Goal: Task Accomplishment & Management: Complete application form

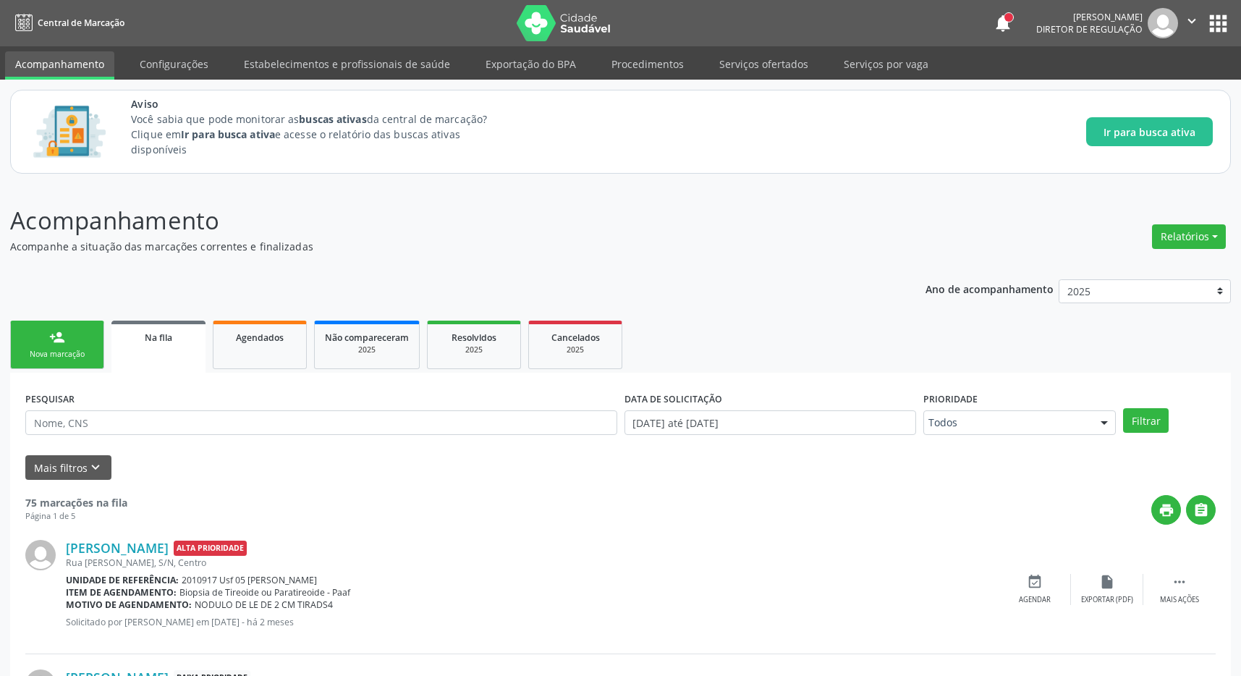
click at [46, 328] on link "person_add Nova marcação" at bounding box center [57, 345] width 94 height 48
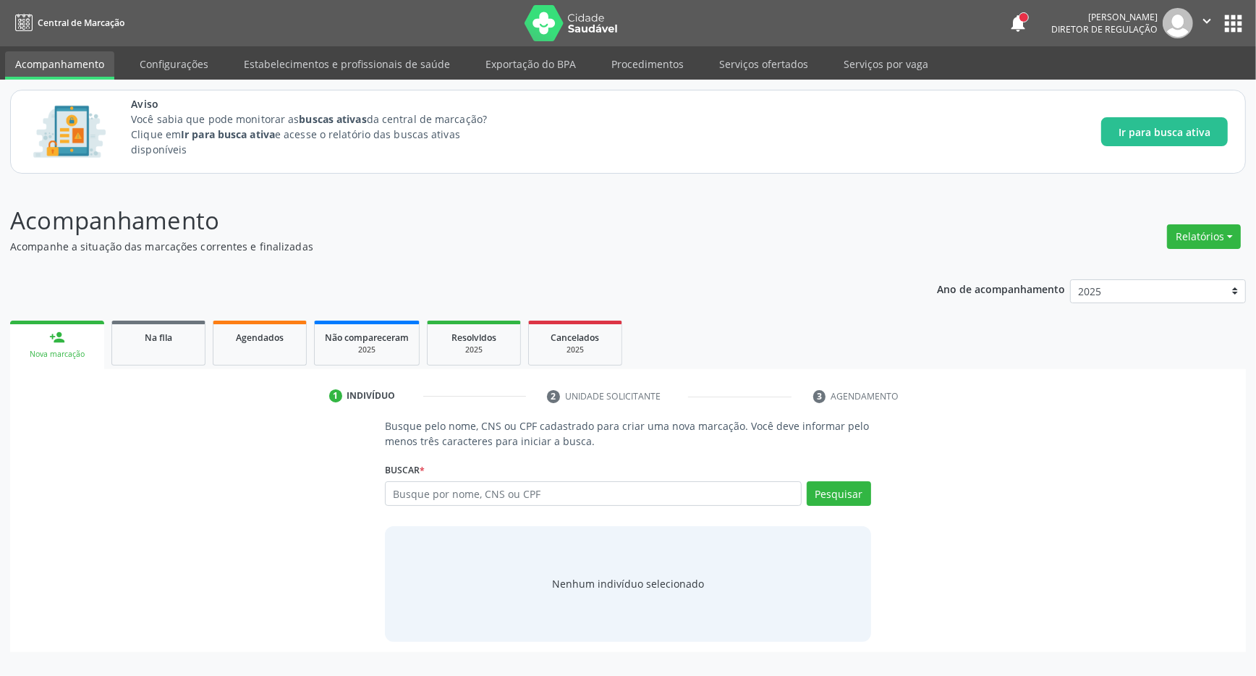
click at [560, 255] on div "Acompanhamento Acompanhe a situação das marcações correntes e finalizadas Relat…" at bounding box center [628, 427] width 1236 height 449
click at [473, 498] on input "text" at bounding box center [593, 493] width 417 height 25
type input "706307762008072"
click at [848, 493] on button "Pesquisar" at bounding box center [839, 493] width 64 height 25
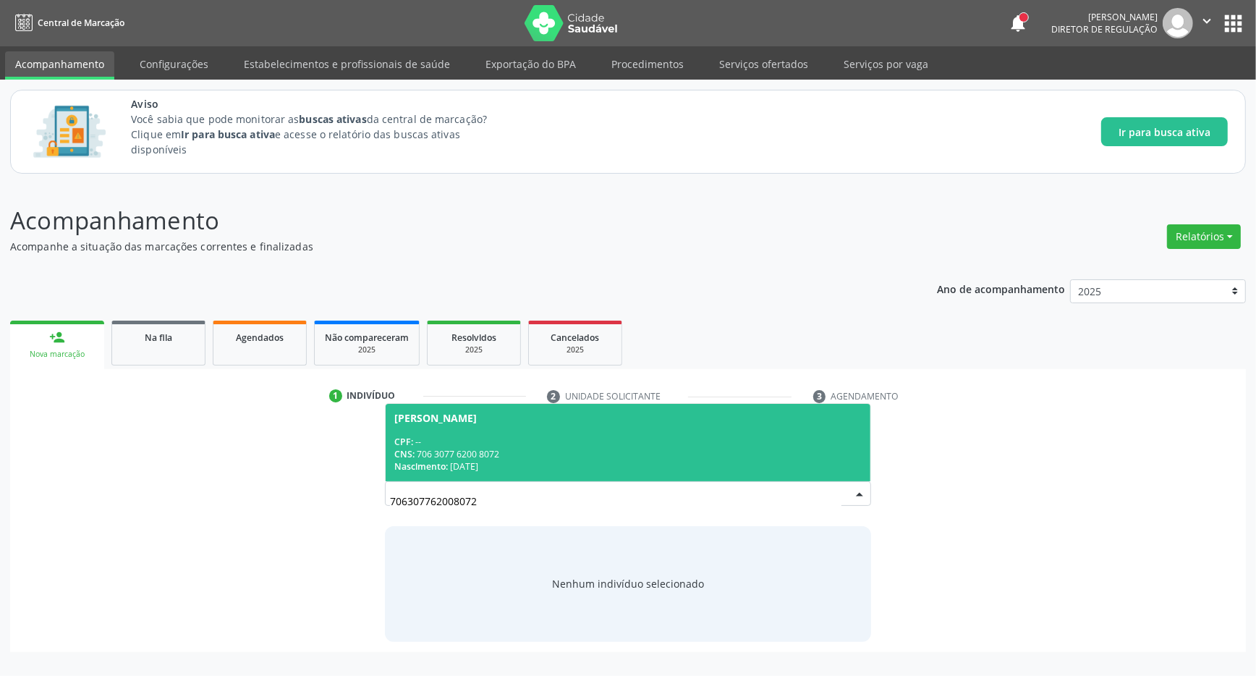
click at [523, 441] on div "CPF: --" at bounding box center [628, 442] width 468 height 12
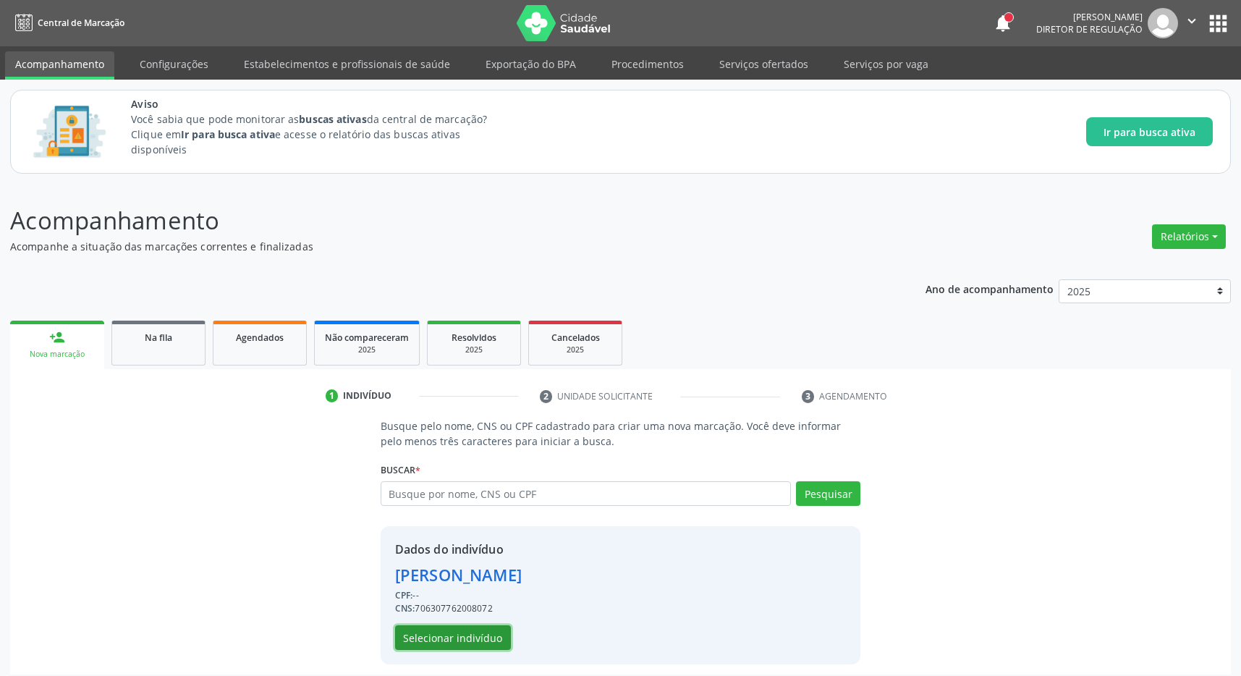
click at [455, 638] on button "Selecionar indivíduo" at bounding box center [453, 637] width 116 height 25
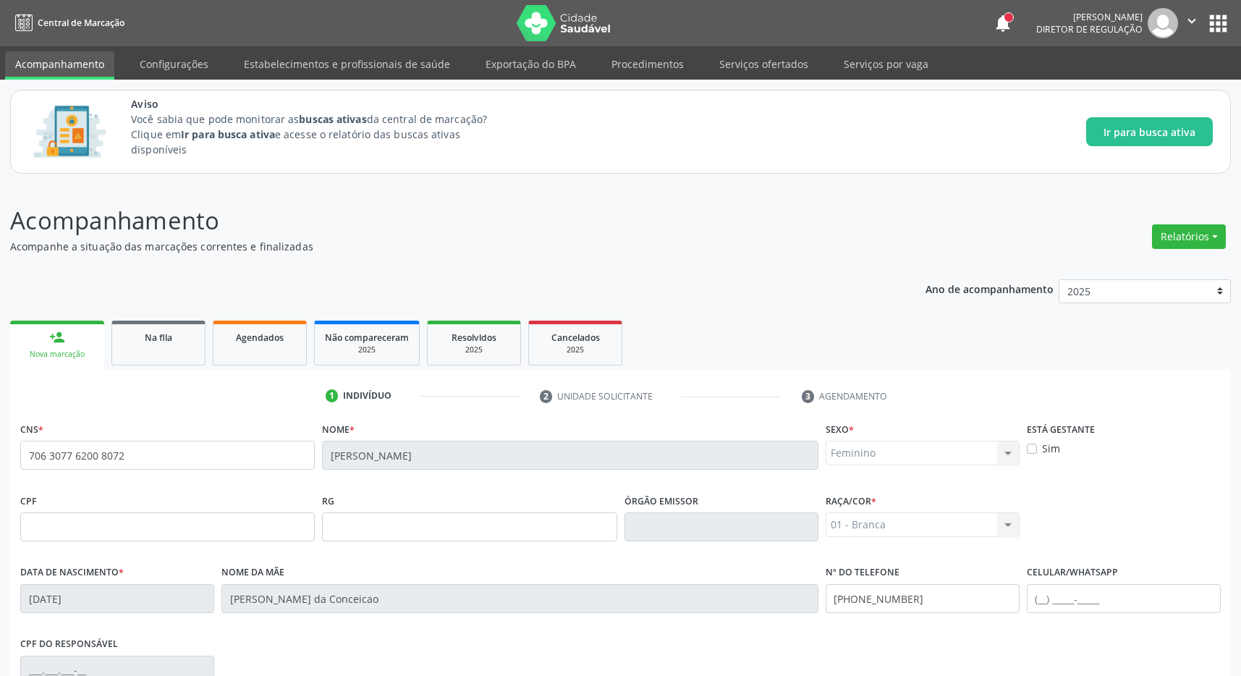
scroll to position [214, 0]
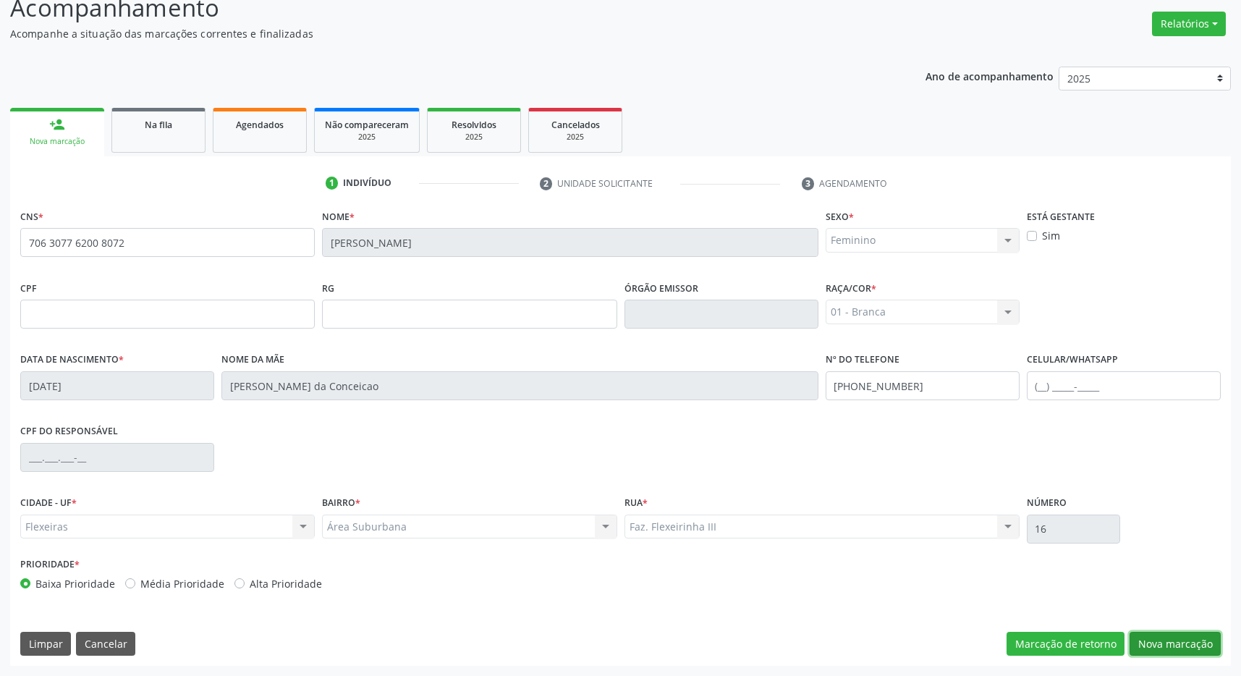
click at [1167, 636] on button "Nova marcação" at bounding box center [1175, 644] width 91 height 25
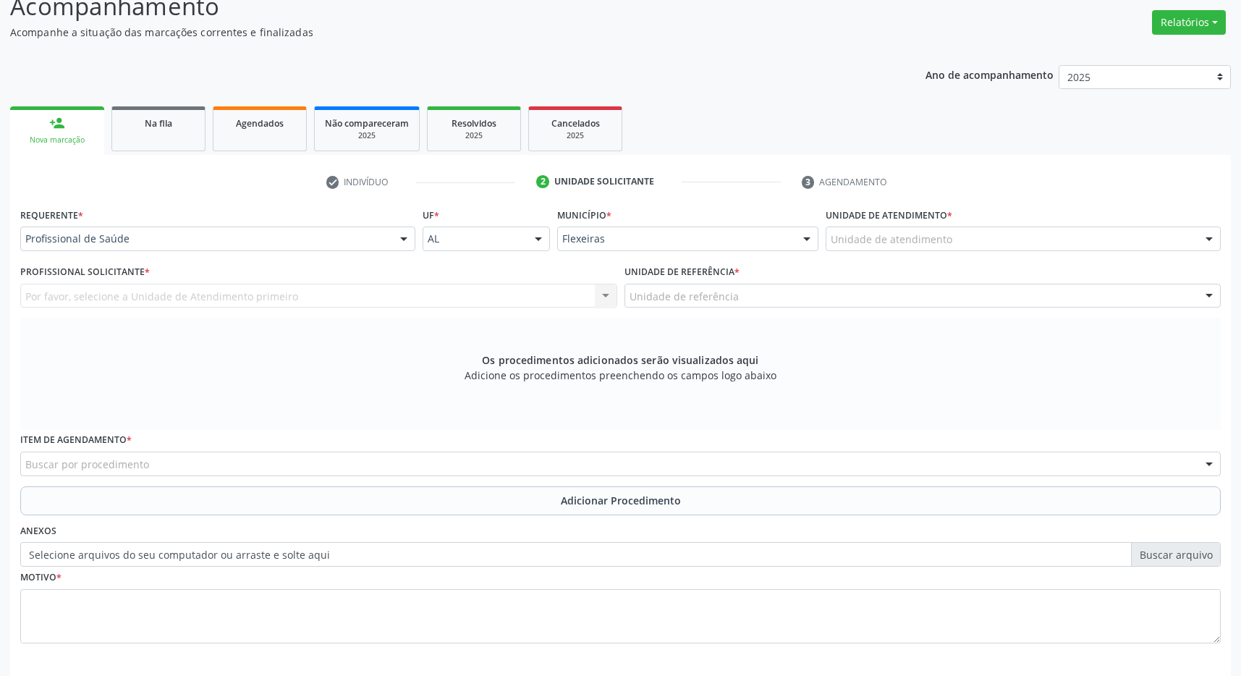
click at [887, 231] on div "Unidade de atendimento" at bounding box center [1023, 239] width 395 height 25
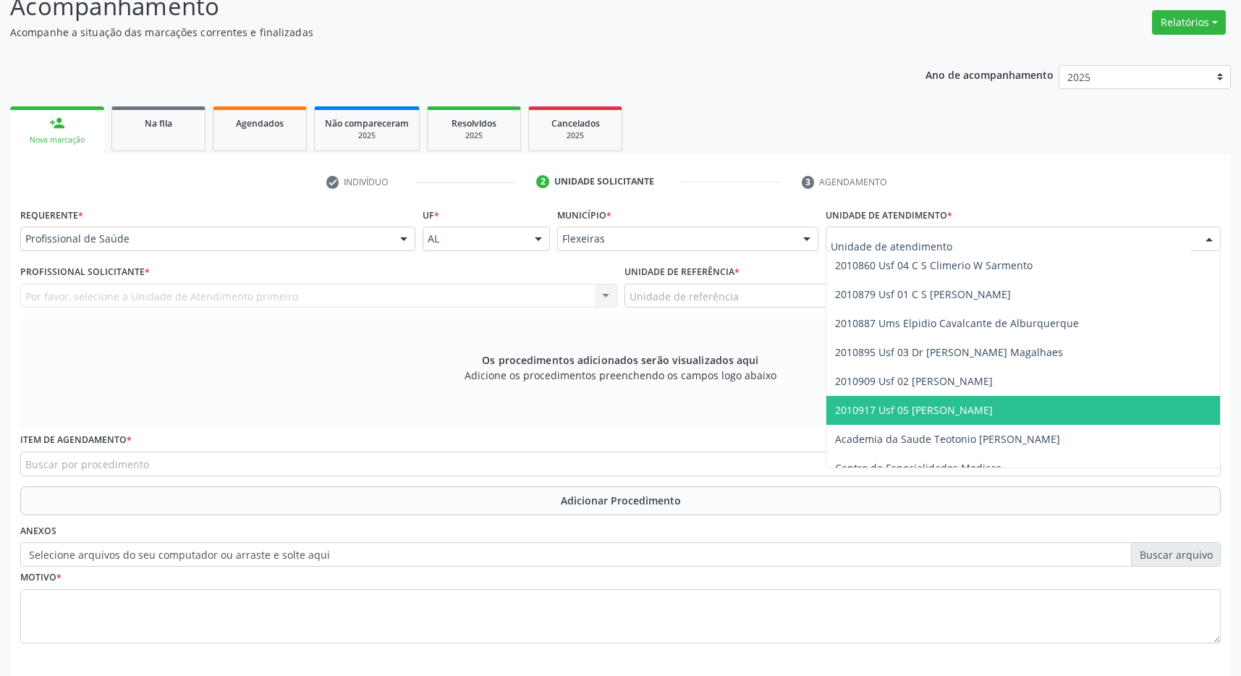
click at [963, 416] on span "2010917 Usf 05 [PERSON_NAME]" at bounding box center [914, 410] width 158 height 14
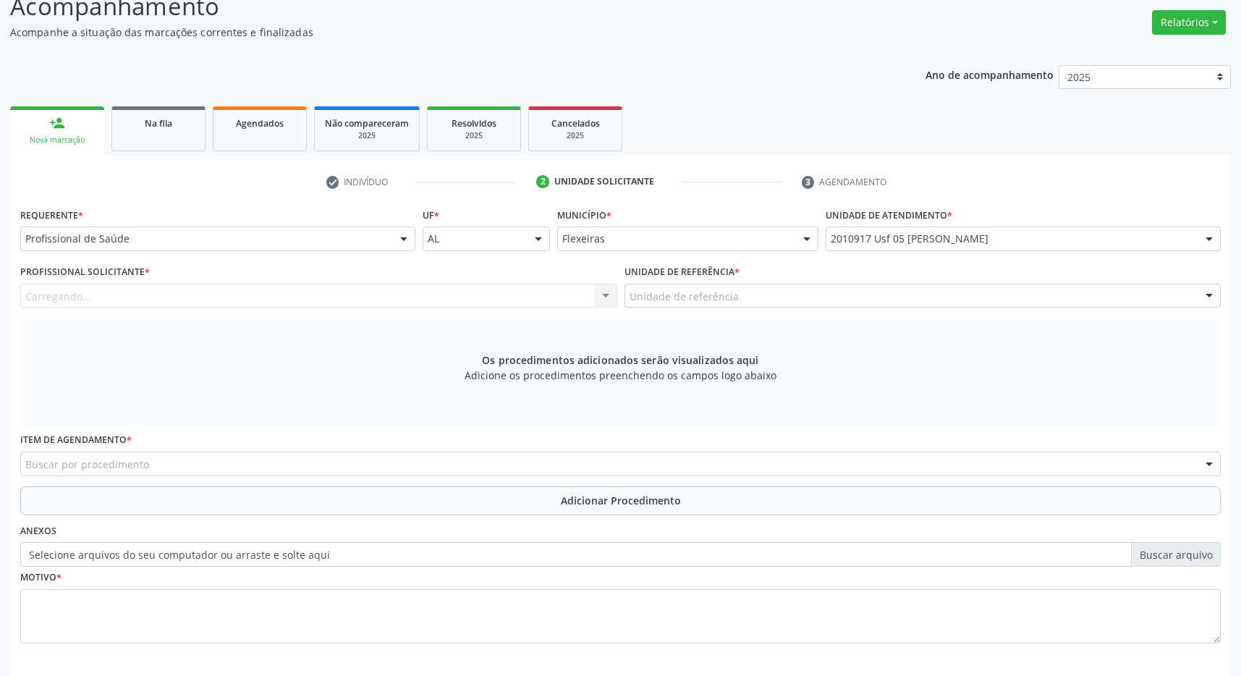
click at [937, 293] on div "Unidade de referência" at bounding box center [923, 296] width 597 height 25
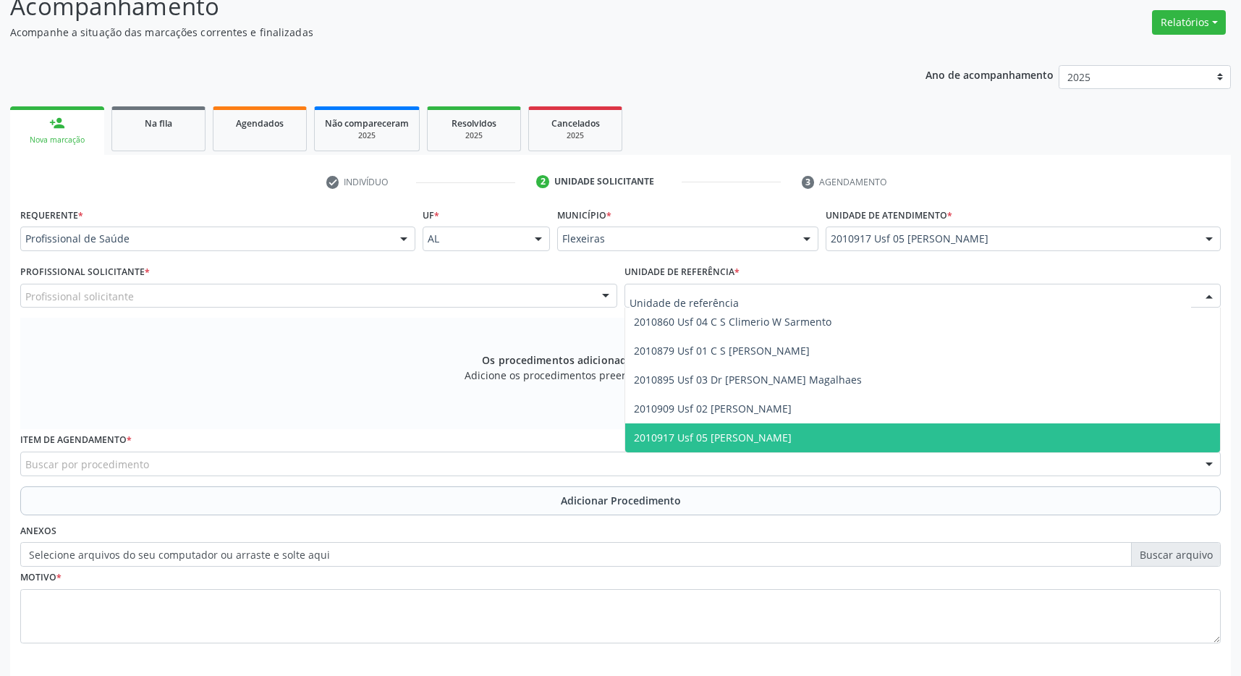
click at [944, 433] on span "2010917 Usf 05 [PERSON_NAME]" at bounding box center [923, 437] width 596 height 29
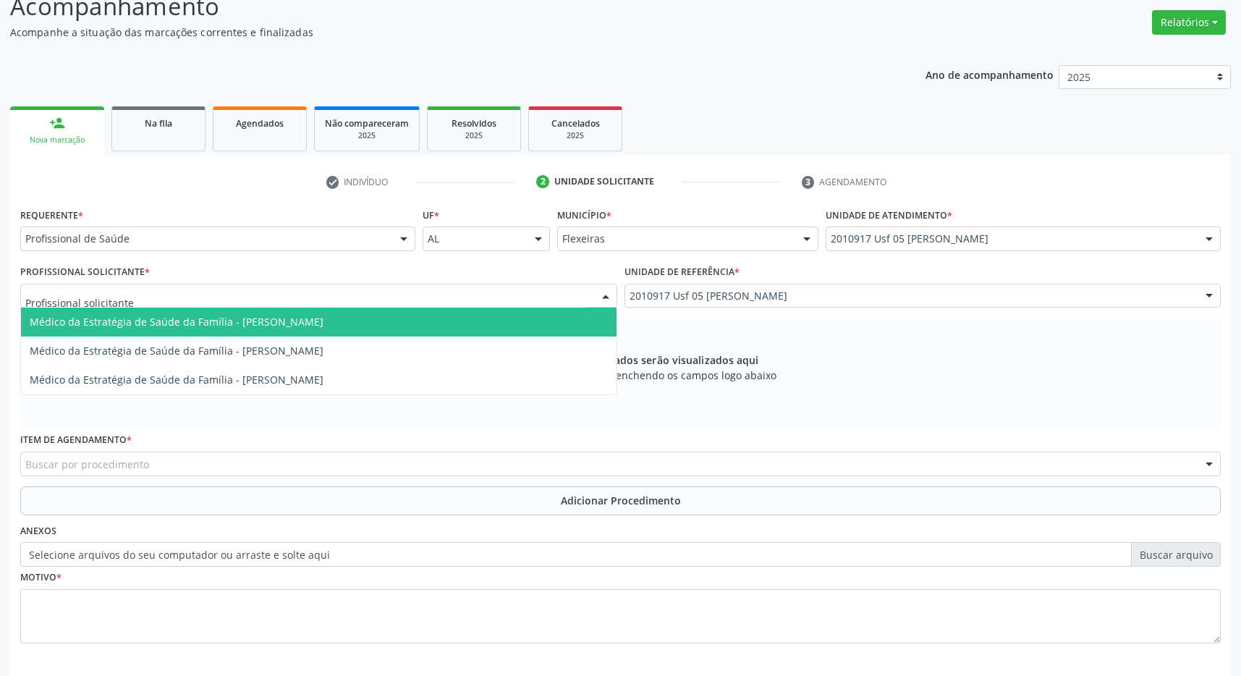
click at [534, 307] on div at bounding box center [318, 296] width 597 height 25
click at [491, 321] on span "Médico da Estratégia de Saúde da Família - [PERSON_NAME]" at bounding box center [319, 322] width 596 height 29
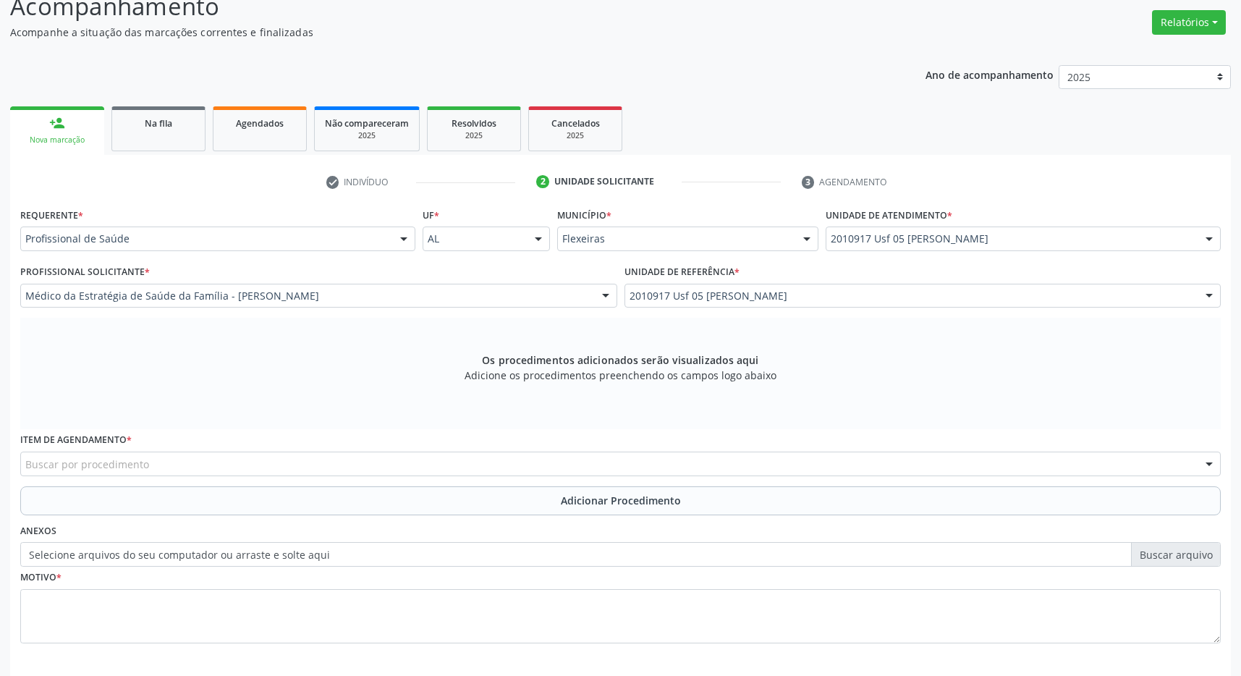
click at [423, 470] on div "Buscar por procedimento" at bounding box center [620, 464] width 1201 height 25
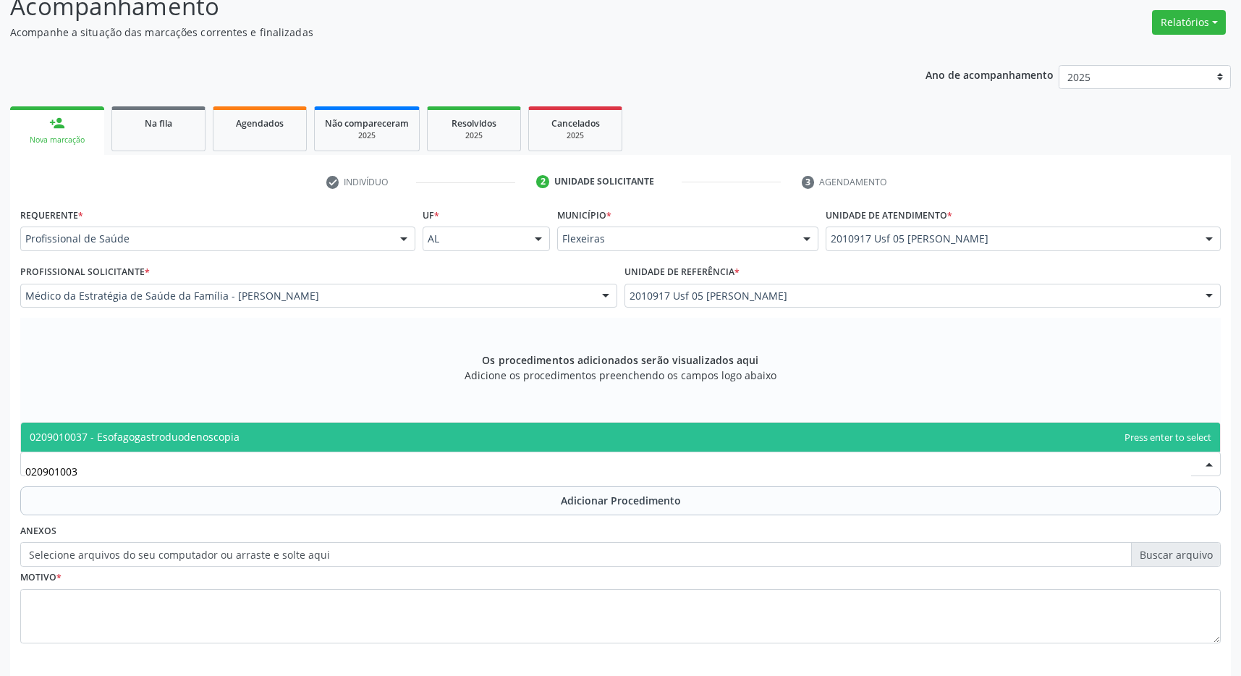
type input "0209010037"
click at [350, 427] on span "0209010037 - Esofagogastroduodenoscopia" at bounding box center [620, 437] width 1199 height 29
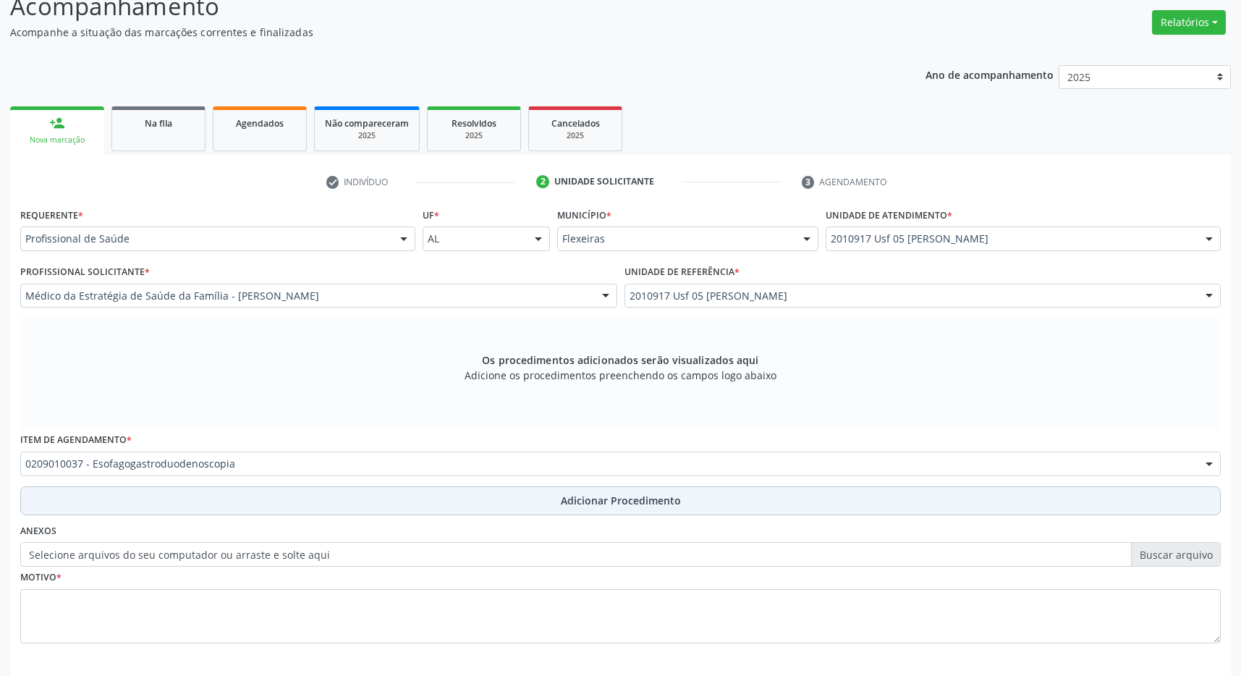
click at [554, 506] on button "Adicionar Procedimento" at bounding box center [620, 500] width 1201 height 29
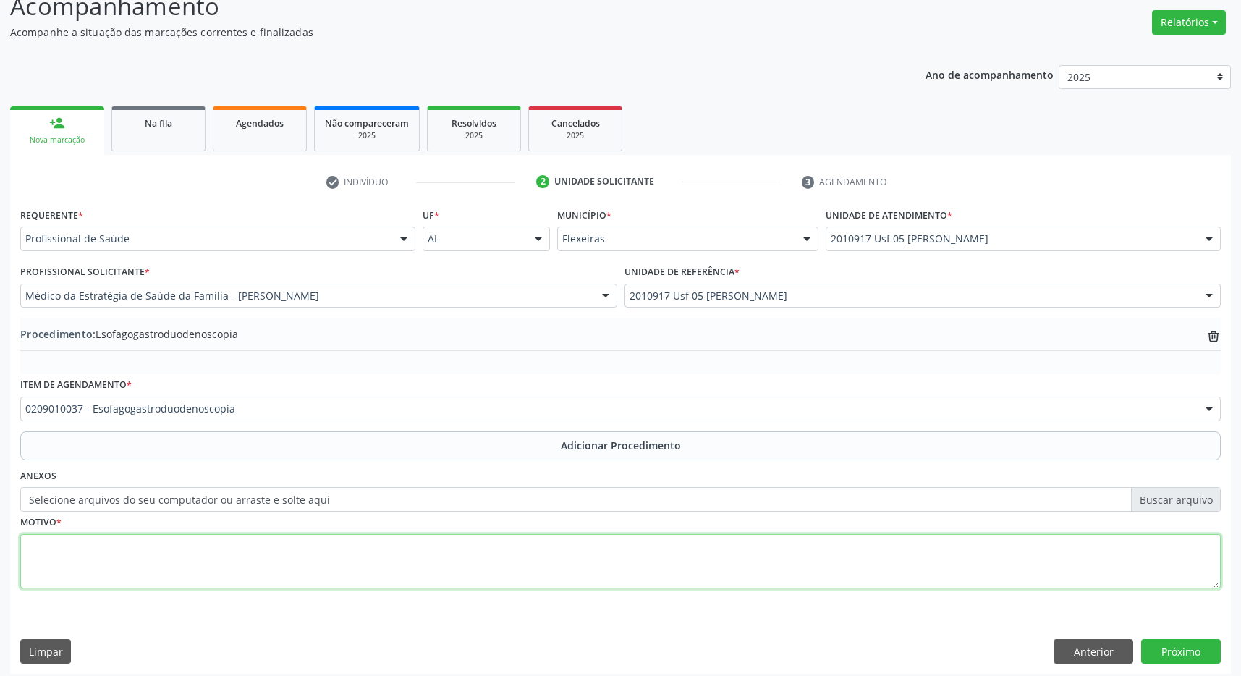
click at [493, 574] on textarea at bounding box center [620, 561] width 1201 height 55
click at [474, 564] on textarea at bounding box center [620, 561] width 1201 height 55
type textarea "gastriste crônica- eda de controle realizou tratamento para H. pylori"
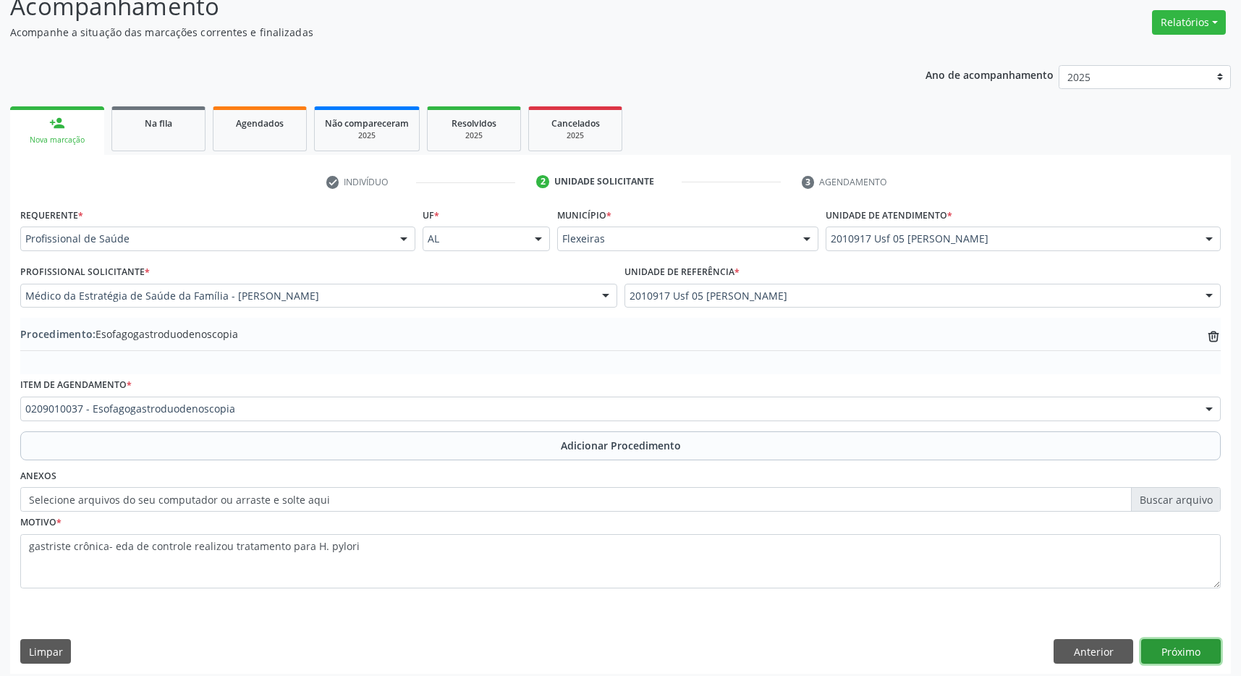
click at [1186, 647] on button "Próximo" at bounding box center [1181, 651] width 80 height 25
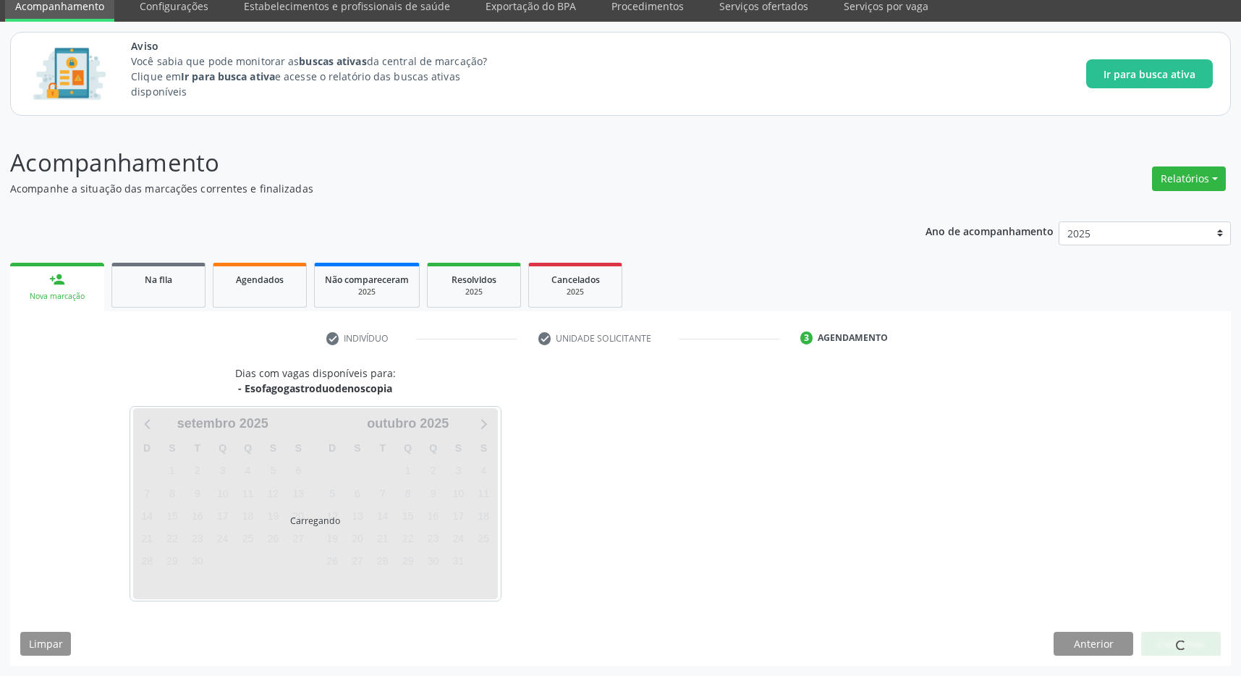
scroll to position [59, 0]
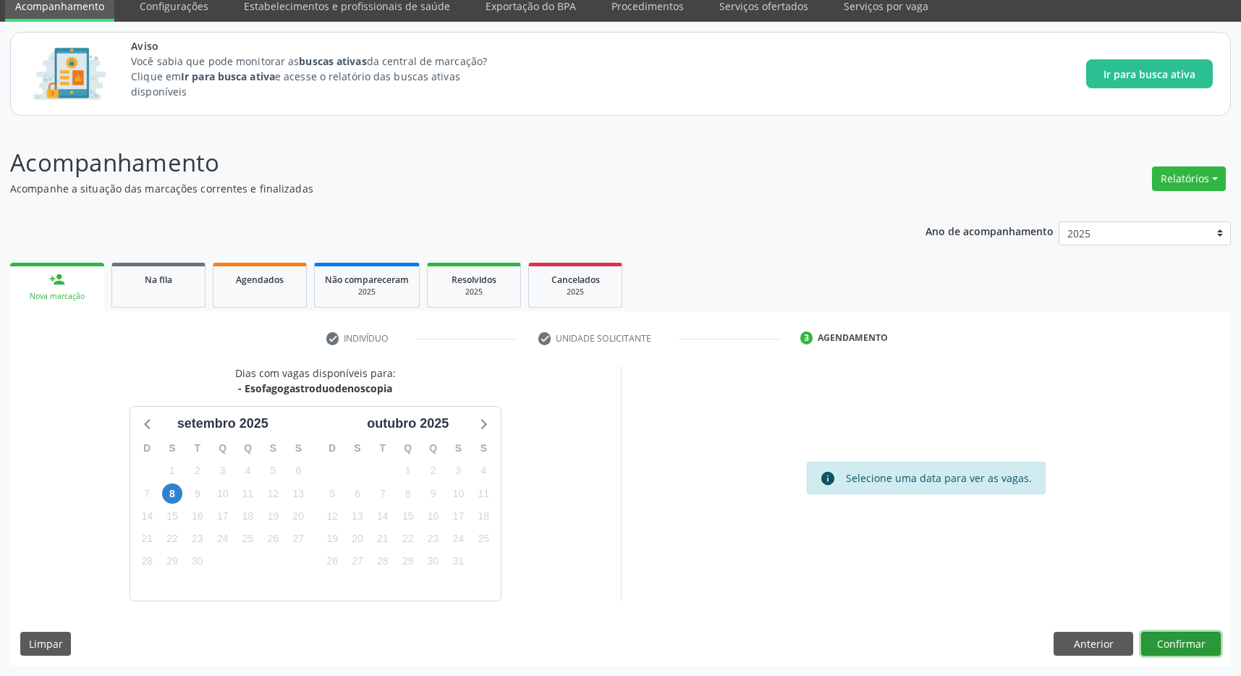
click at [1176, 635] on button "Confirmar" at bounding box center [1181, 644] width 80 height 25
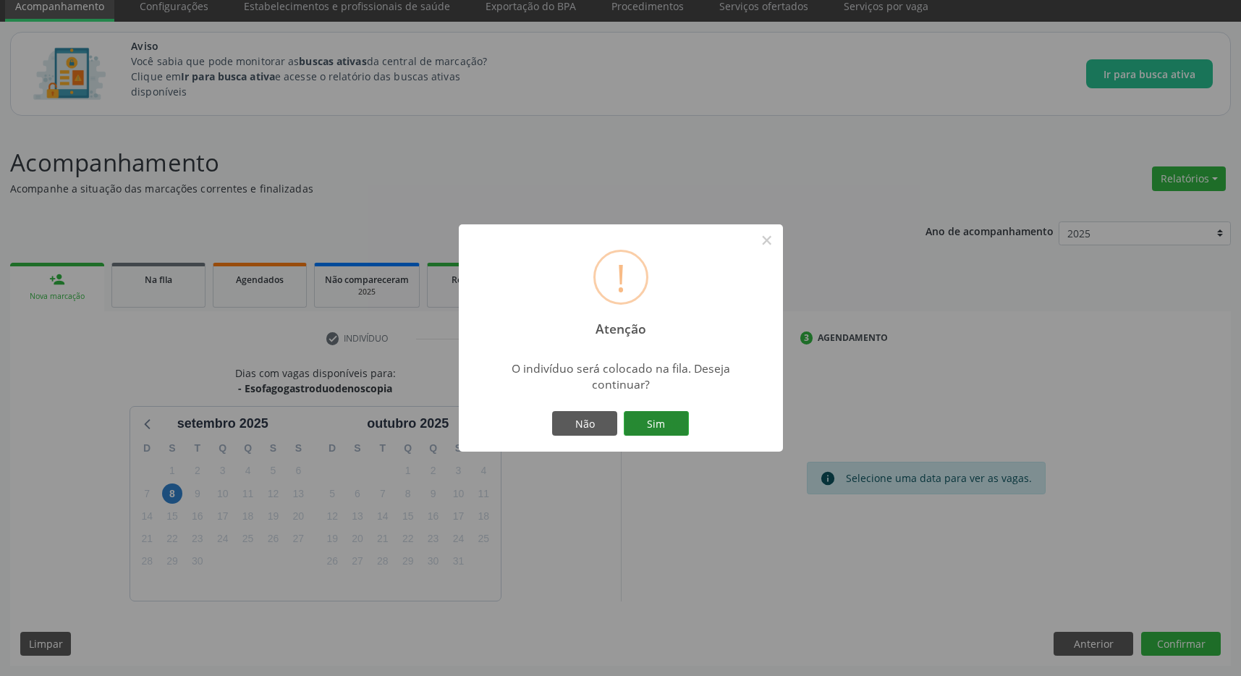
click at [633, 417] on button "Sim" at bounding box center [656, 423] width 65 height 25
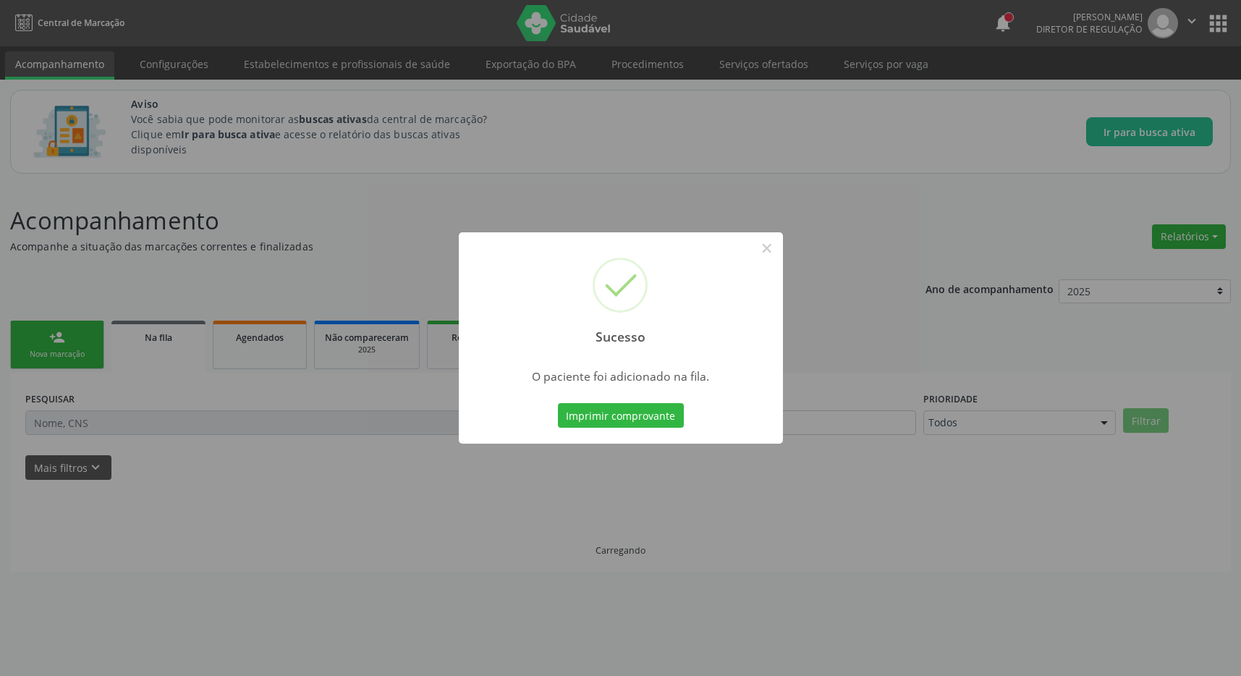
scroll to position [0, 0]
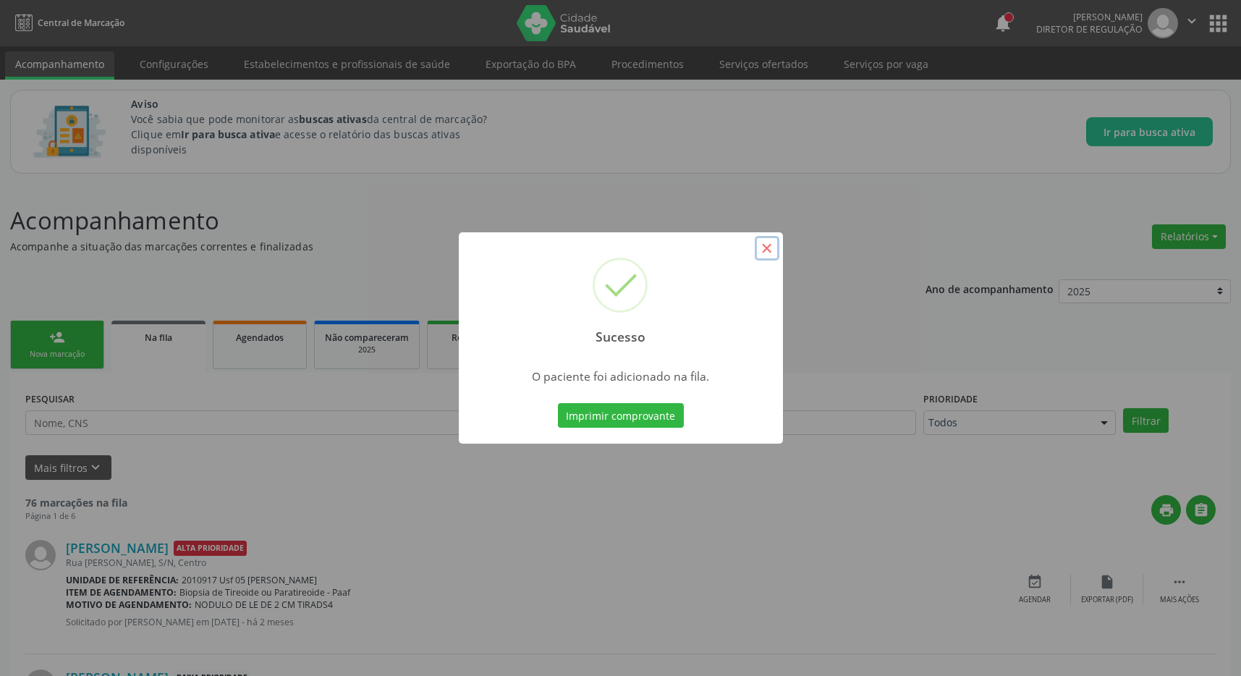
click at [763, 248] on button "×" at bounding box center [767, 248] width 25 height 25
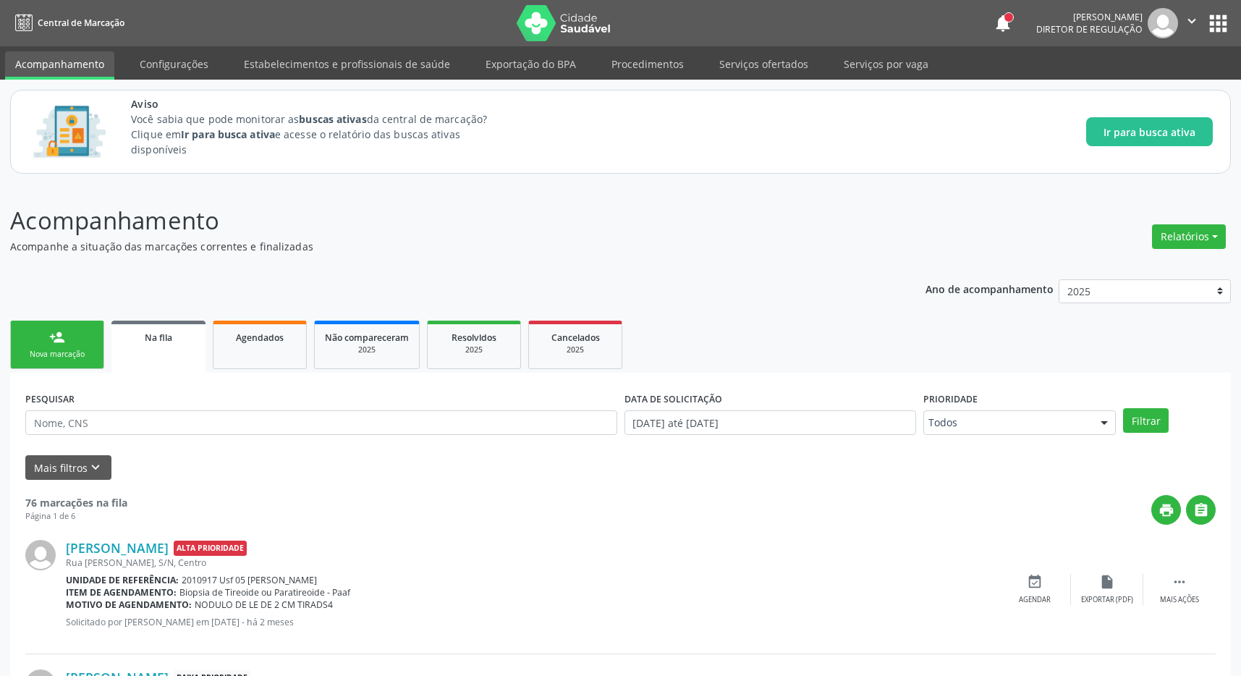
click at [46, 337] on link "person_add Nova marcação" at bounding box center [57, 345] width 94 height 48
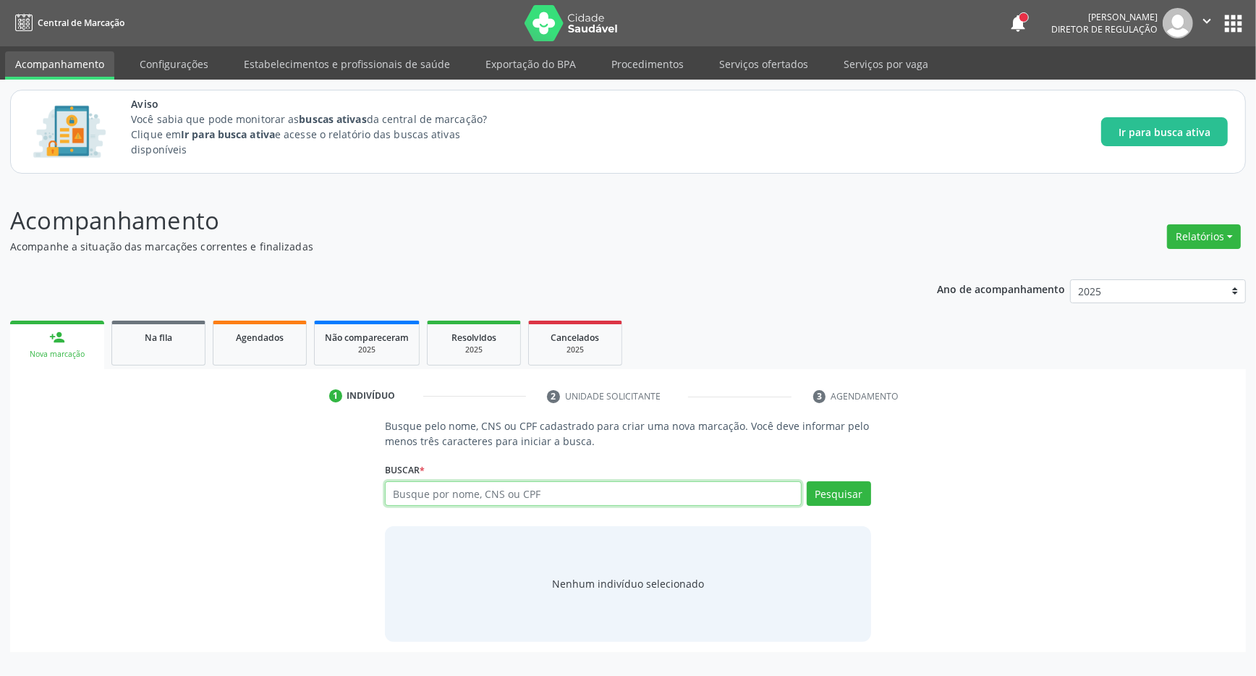
click at [482, 491] on input "text" at bounding box center [593, 493] width 417 height 25
type input "700008439021407"
click at [849, 491] on button "Pesquisar" at bounding box center [839, 493] width 64 height 25
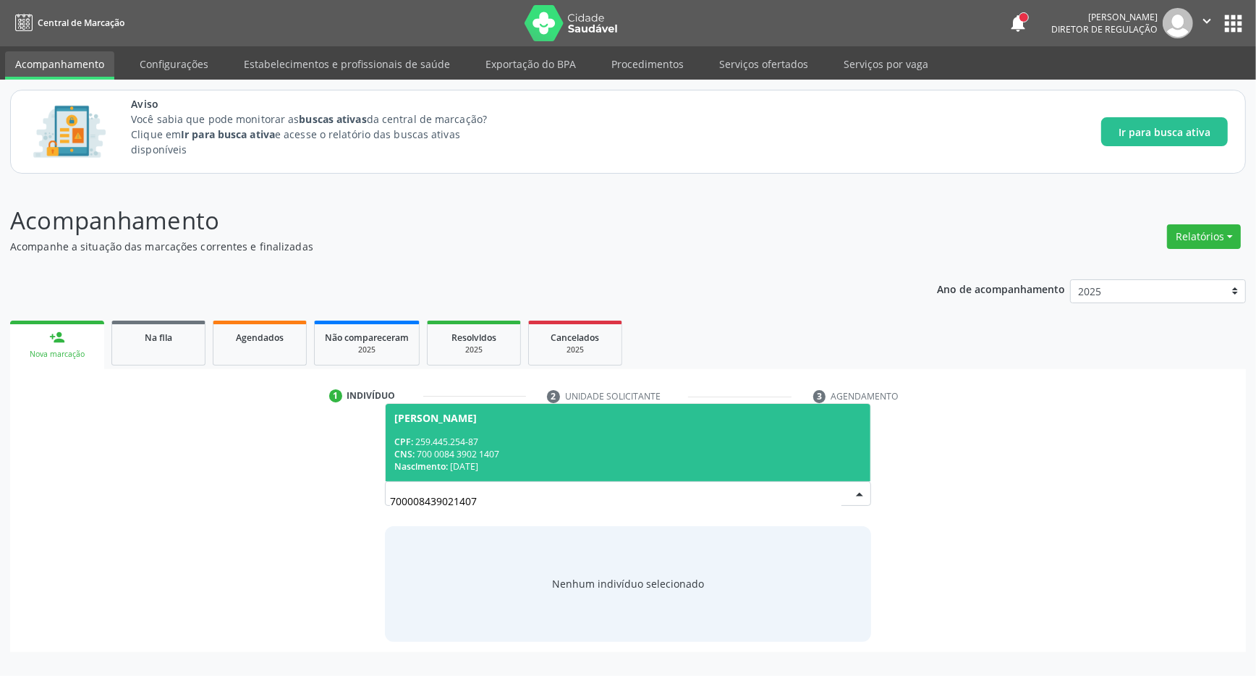
click at [499, 426] on span "[PERSON_NAME] CPF: 259.445.254-87 CNS: 700 0084 3902 1407 Nascimento: [DATE]" at bounding box center [628, 442] width 485 height 77
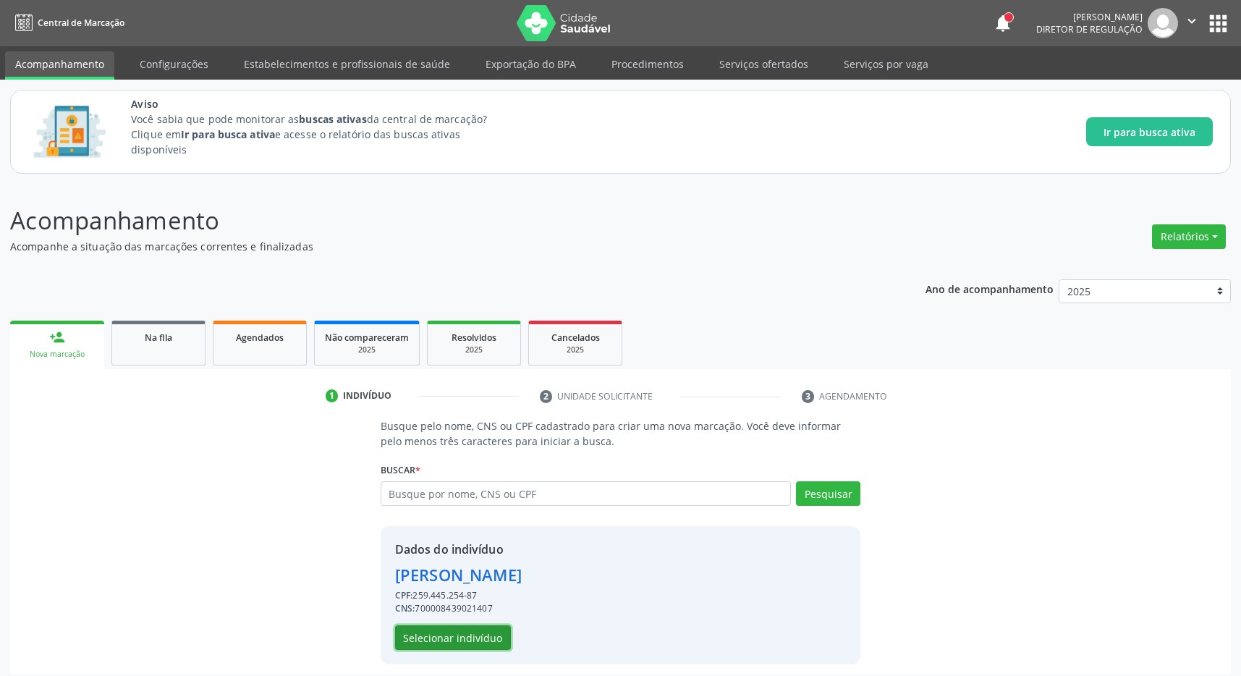
click at [470, 641] on button "Selecionar indivíduo" at bounding box center [453, 637] width 116 height 25
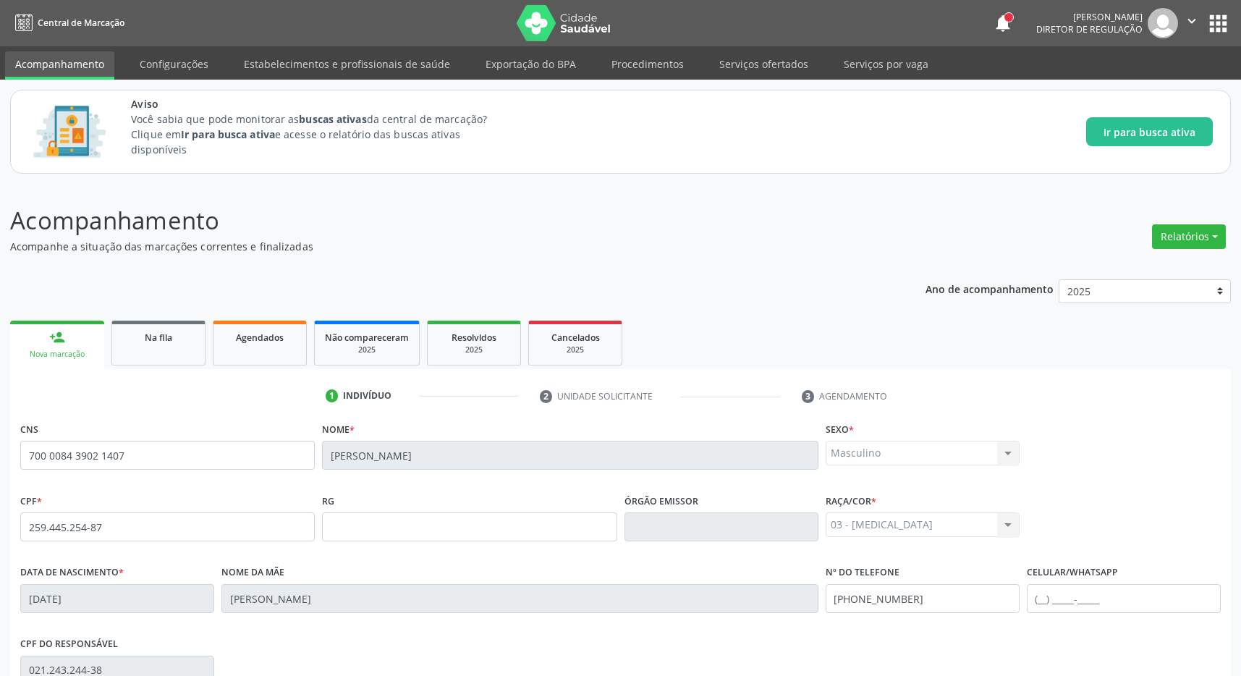
scroll to position [214, 0]
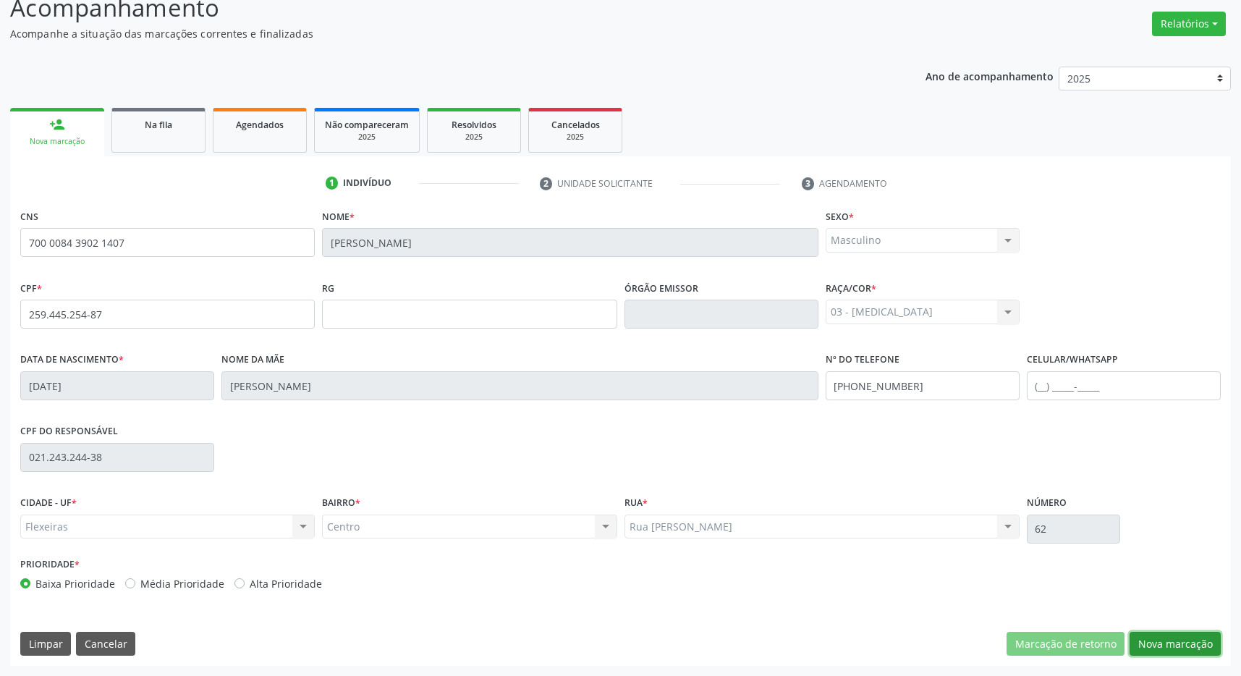
click at [1184, 643] on button "Nova marcação" at bounding box center [1175, 644] width 91 height 25
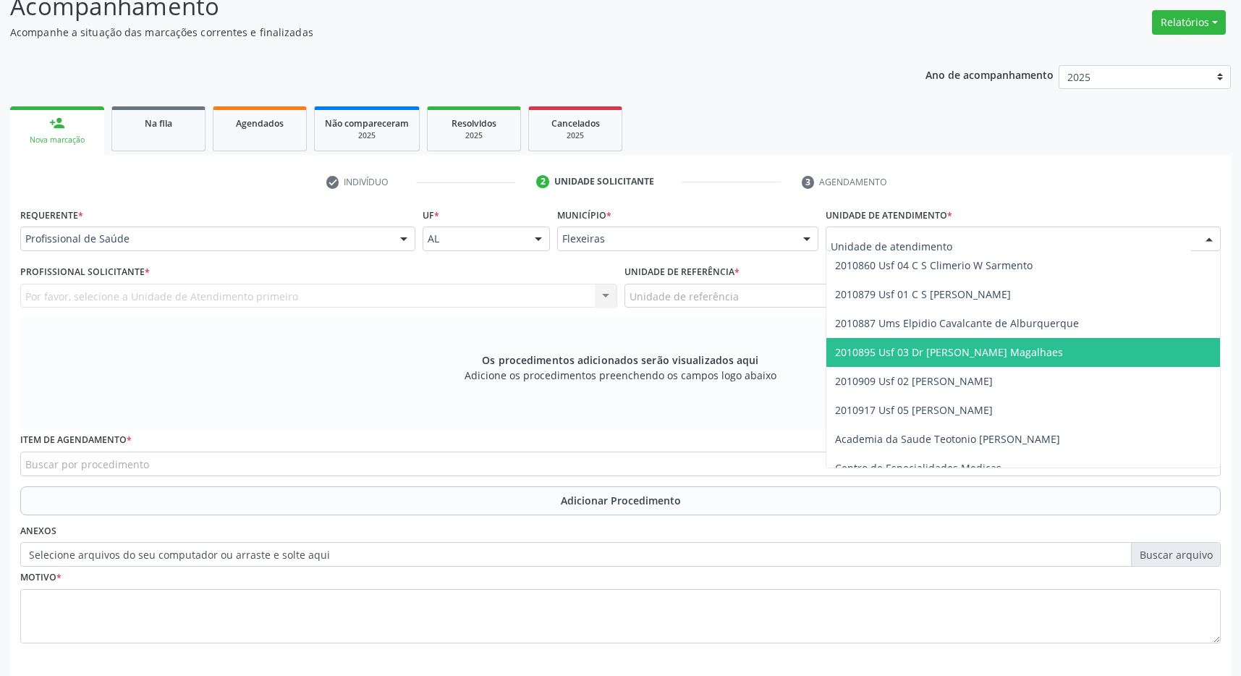
click at [965, 355] on span "2010895 Usf 03 Dr [PERSON_NAME] Magalhaes" at bounding box center [949, 352] width 228 height 14
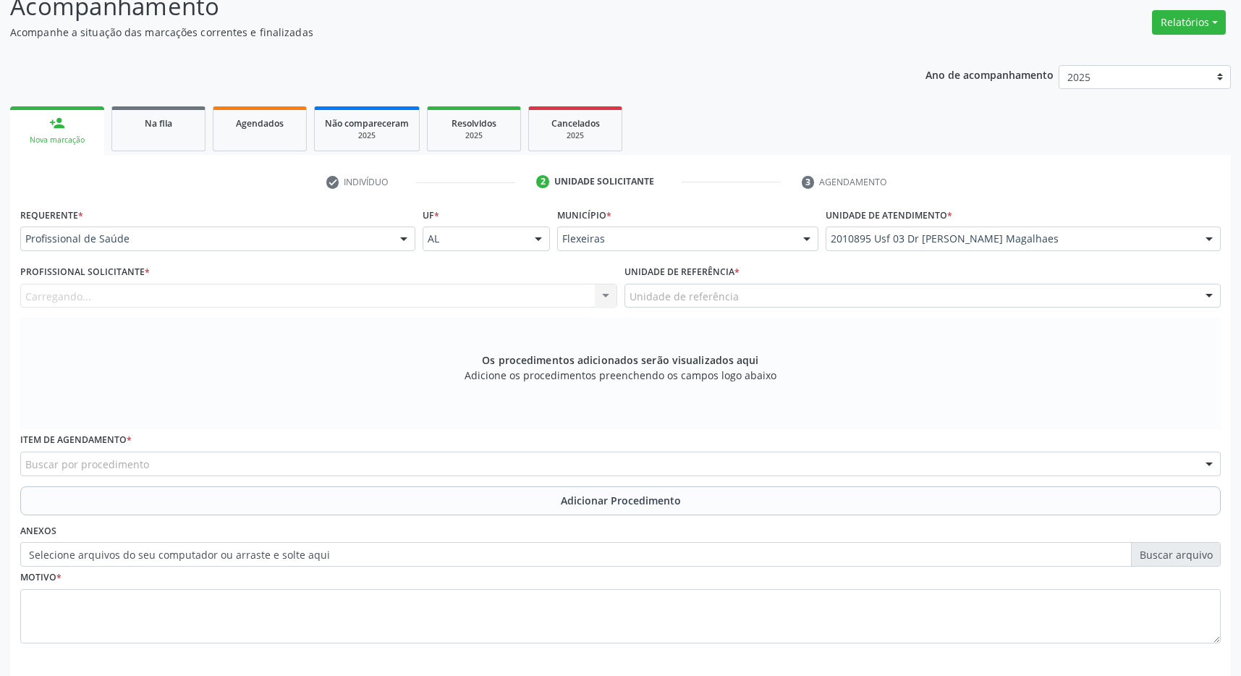
click at [963, 296] on div "Unidade de referência" at bounding box center [923, 296] width 597 height 25
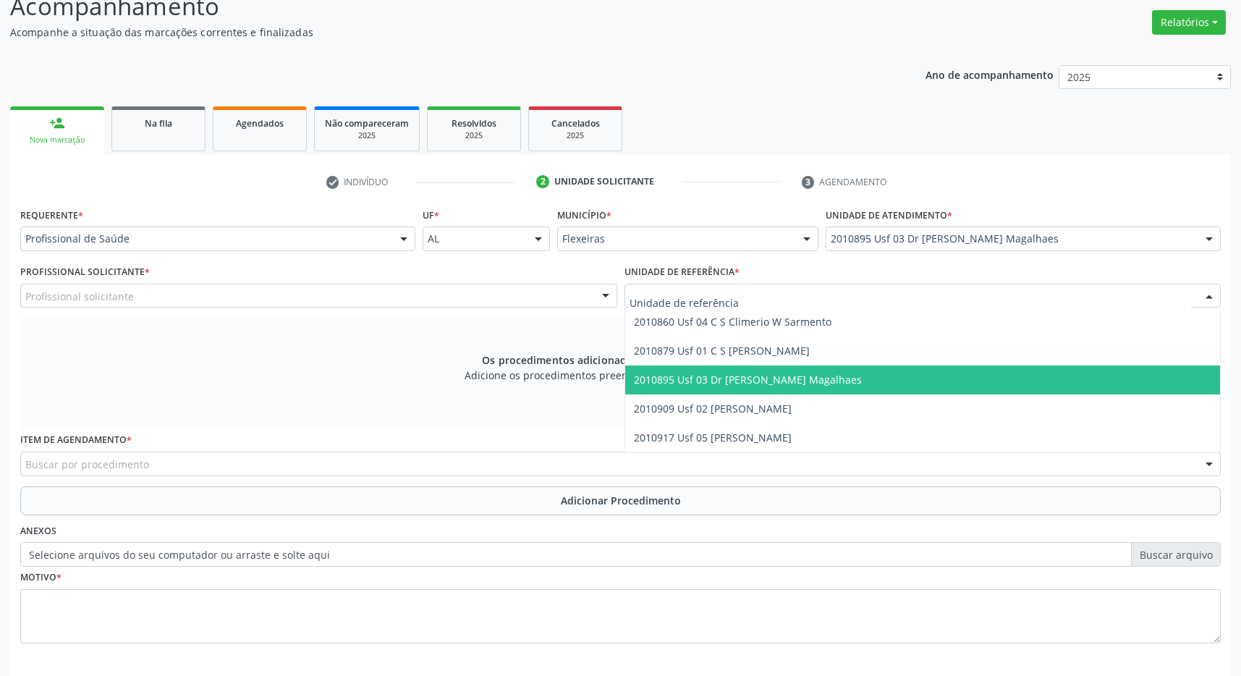
click at [934, 372] on span "2010895 Usf 03 Dr [PERSON_NAME] Magalhaes" at bounding box center [923, 380] width 596 height 29
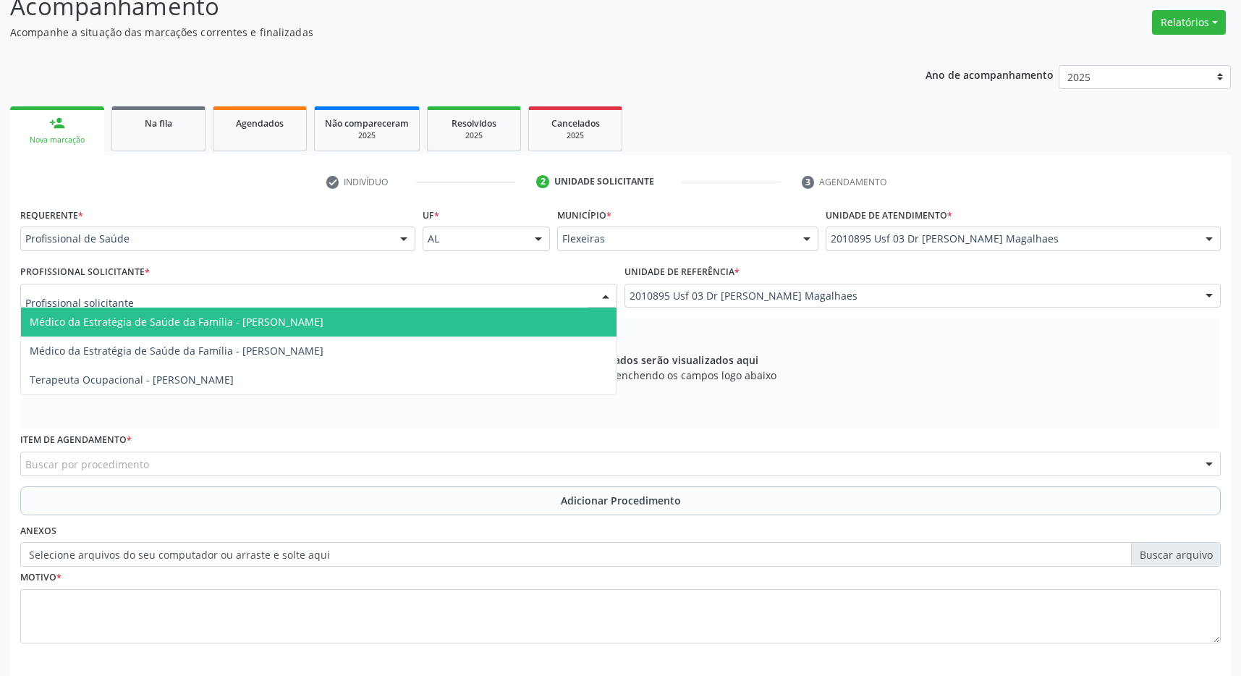
click at [579, 296] on div at bounding box center [318, 296] width 597 height 25
click at [324, 319] on span "Médico da Estratégia de Saúde da Família - [PERSON_NAME]" at bounding box center [177, 322] width 294 height 14
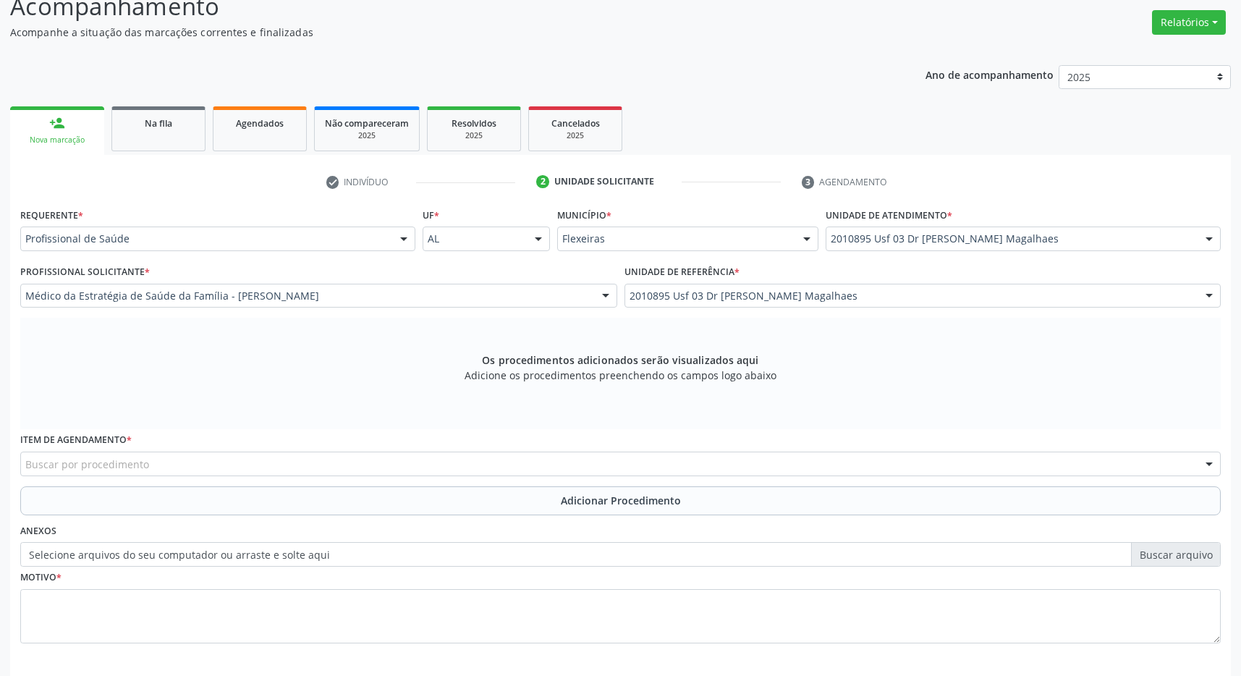
click at [487, 460] on div "Buscar por procedimento" at bounding box center [620, 464] width 1201 height 25
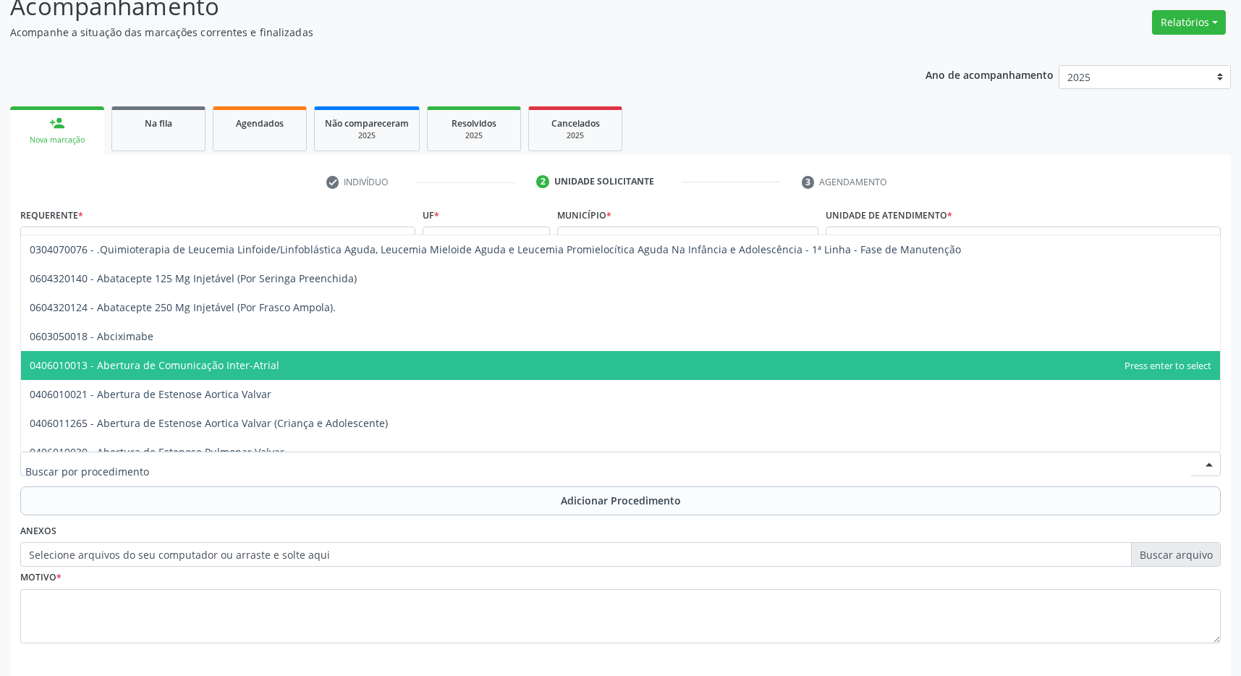
type input "0"
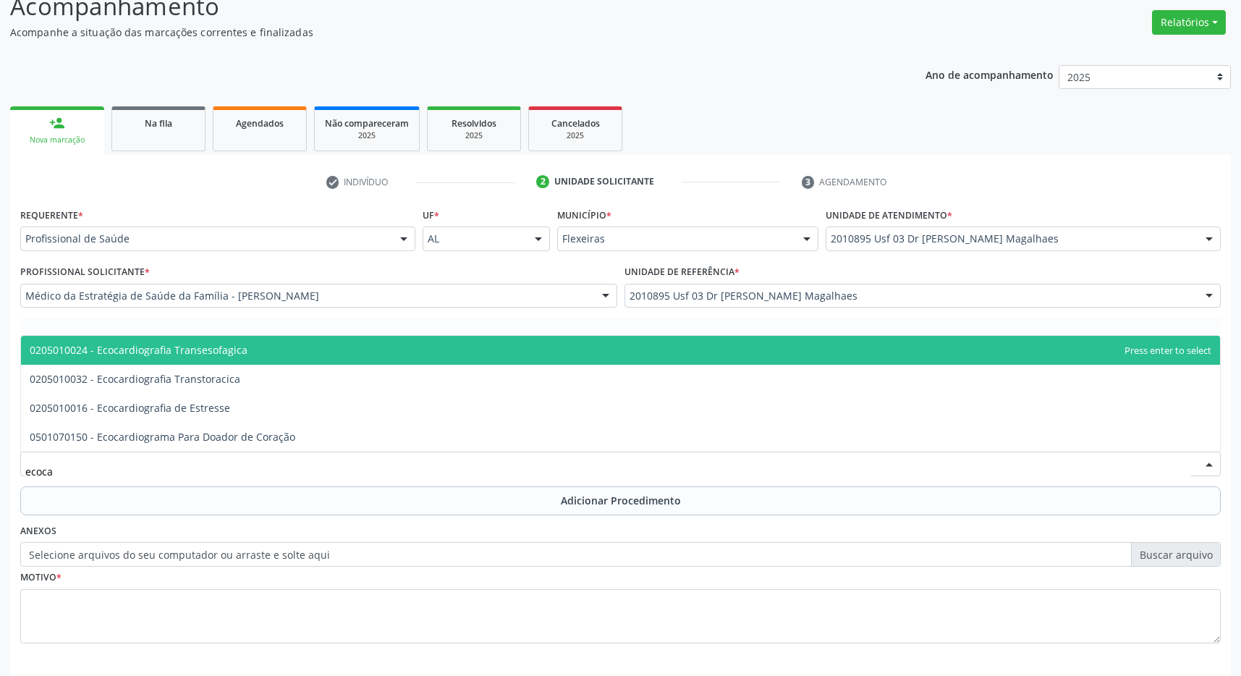
type input "ecocar"
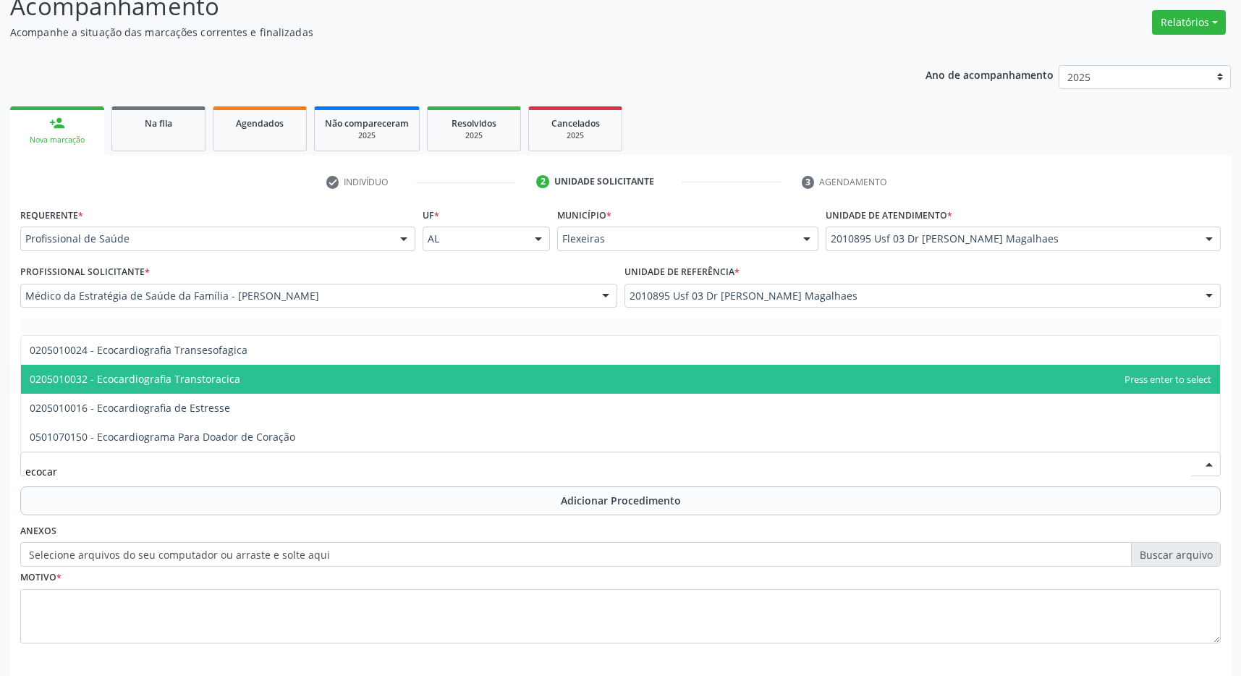
click at [316, 375] on span "0205010032 - Ecocardiografia Transtoracica" at bounding box center [620, 379] width 1199 height 29
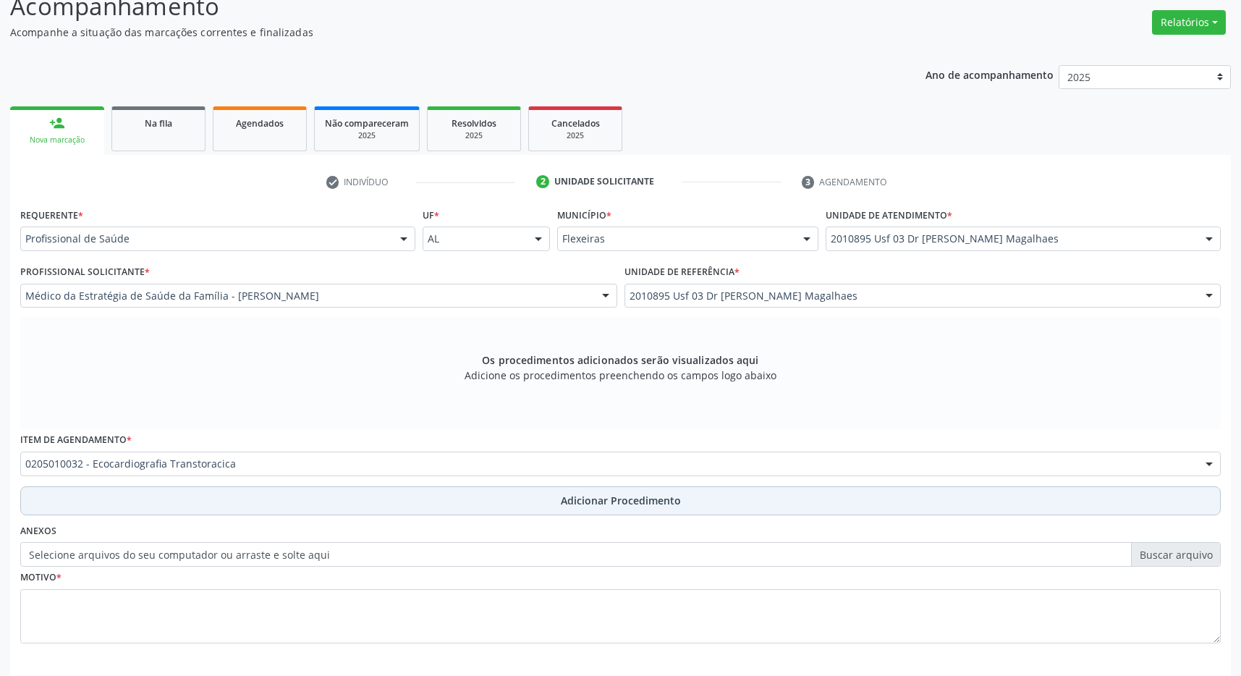
click at [545, 491] on button "Adicionar Procedimento" at bounding box center [620, 500] width 1201 height 29
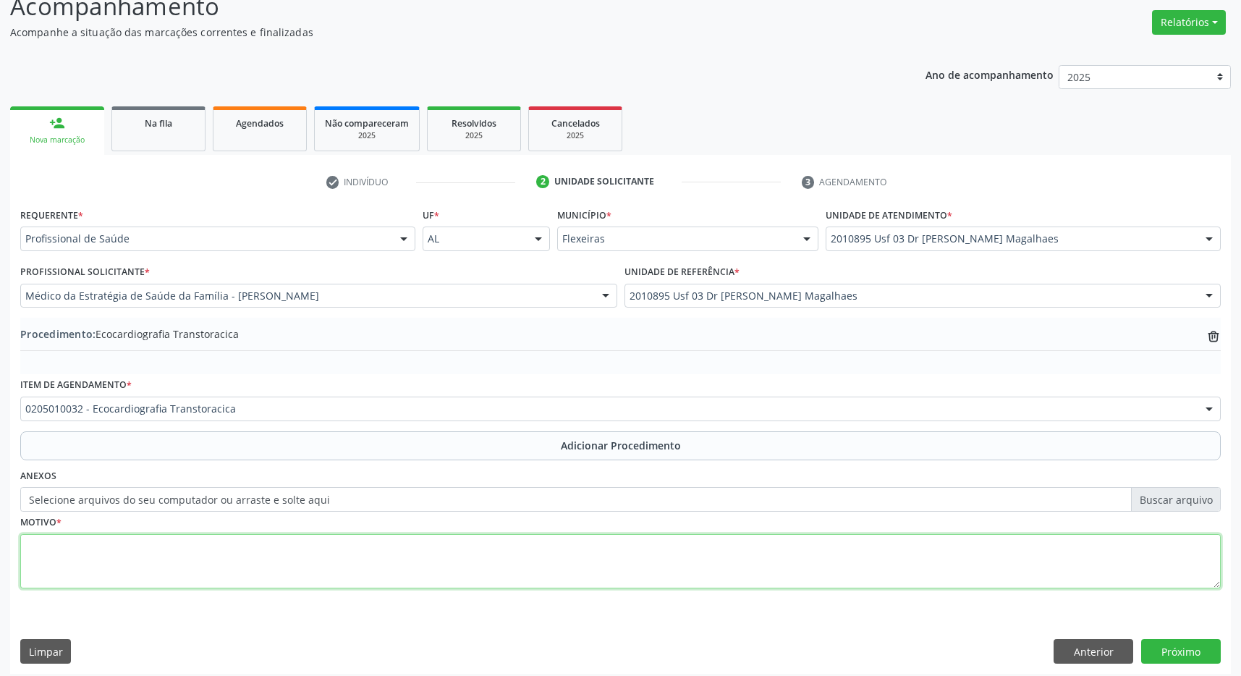
click at [334, 575] on textarea at bounding box center [620, 561] width 1201 height 55
type textarea "avaliação cardiologica"
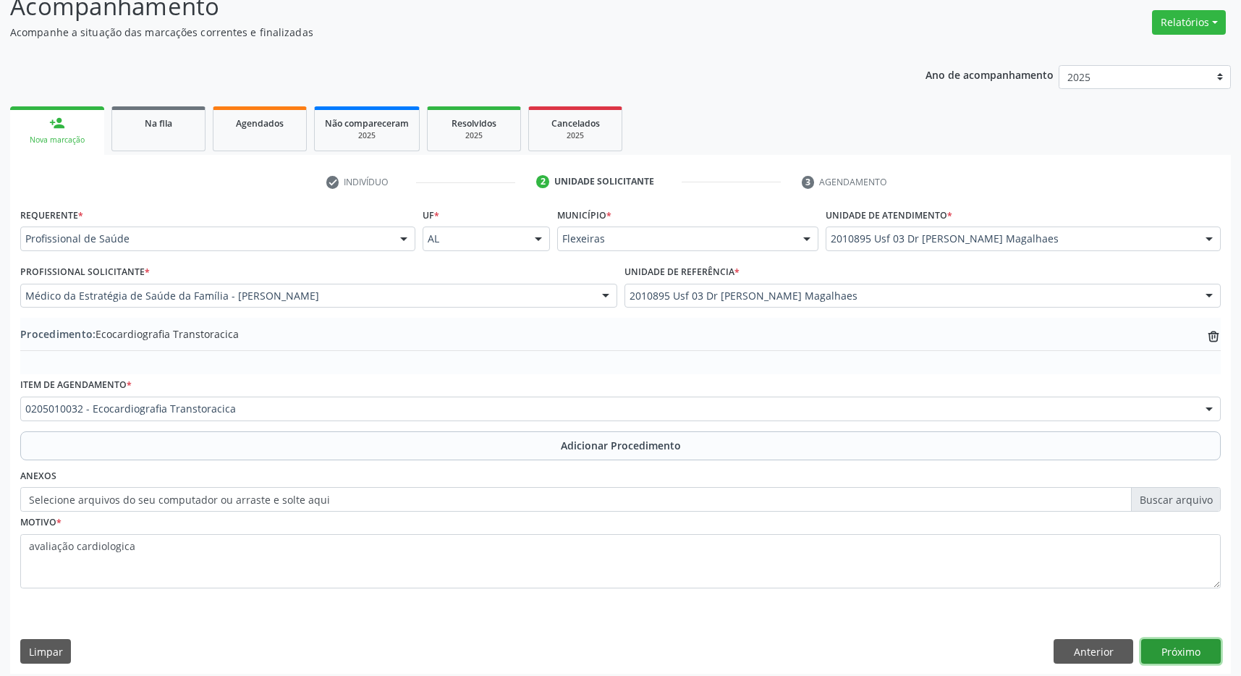
click at [1194, 654] on button "Próximo" at bounding box center [1181, 651] width 80 height 25
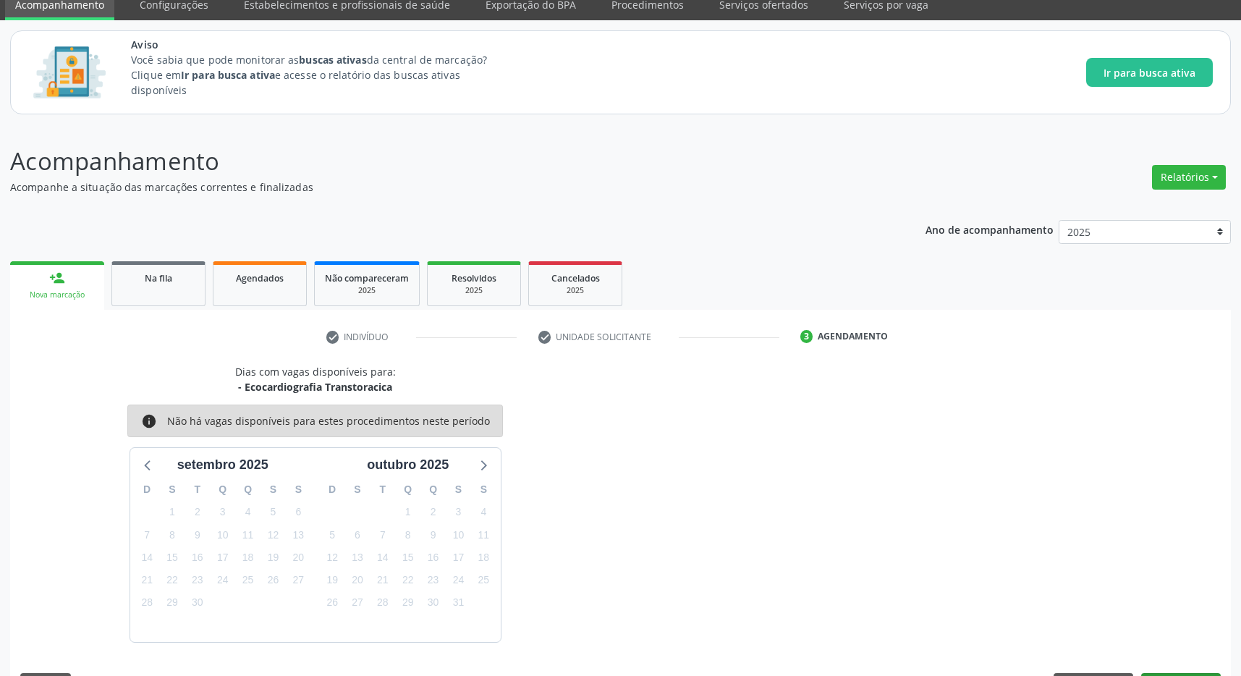
scroll to position [102, 0]
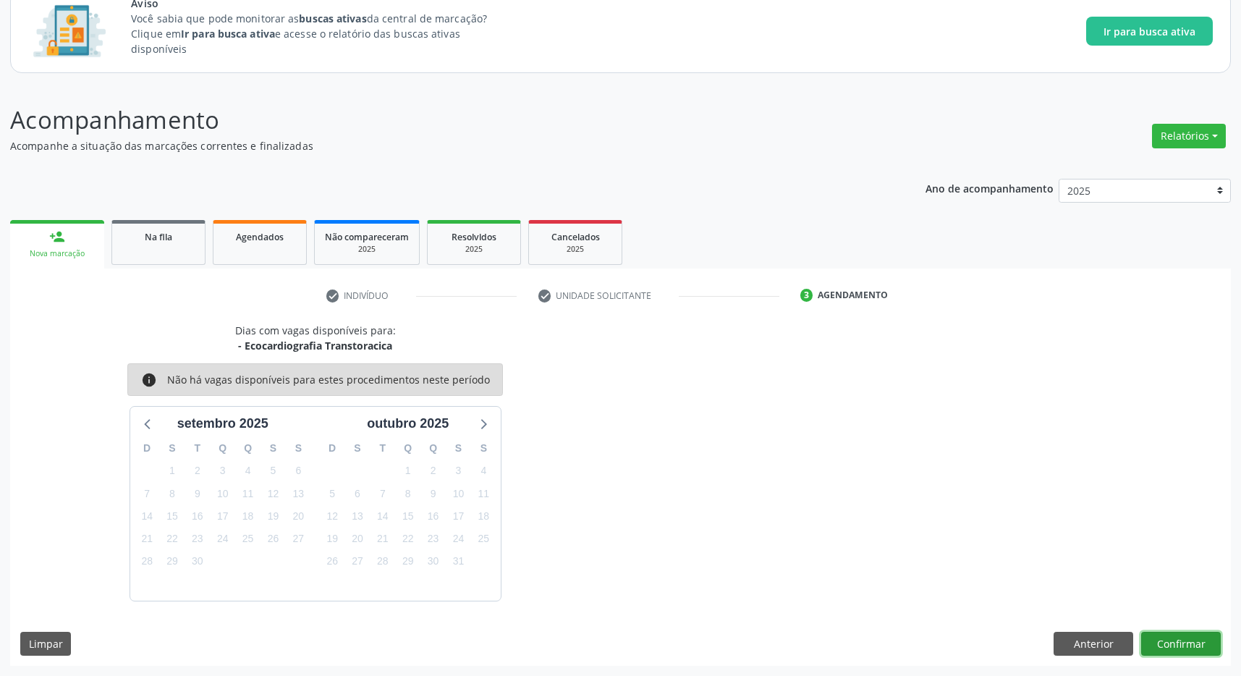
click at [1191, 645] on button "Confirmar" at bounding box center [1181, 644] width 80 height 25
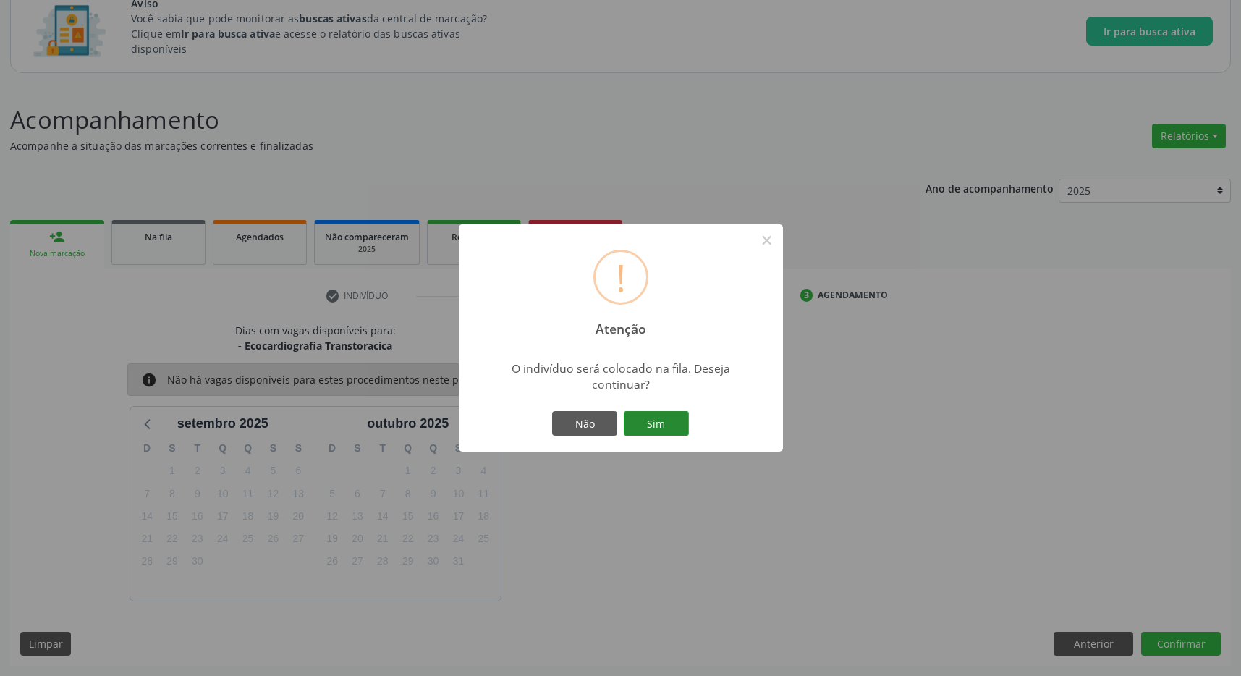
click at [654, 417] on button "Sim" at bounding box center [656, 423] width 65 height 25
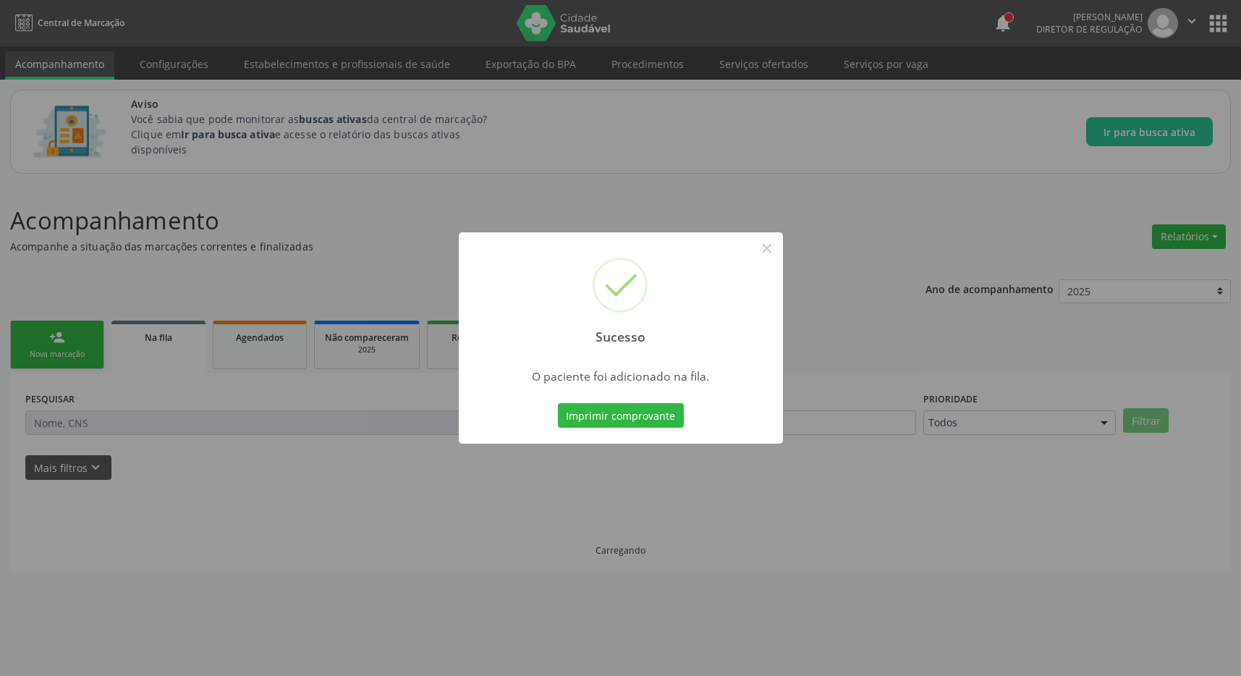
scroll to position [0, 0]
